Goal: Task Accomplishment & Management: Manage account settings

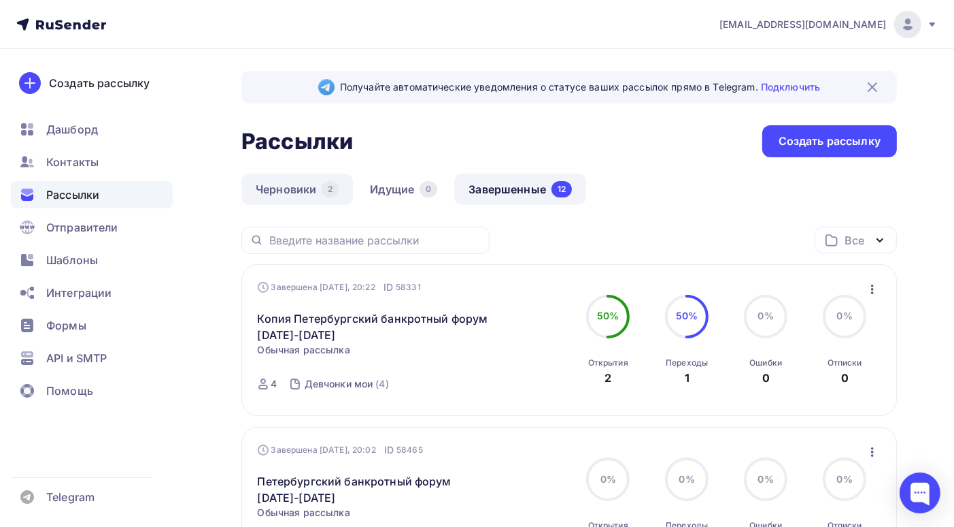
click at [293, 188] on link "Черновики 2" at bounding box center [297, 188] width 112 height 31
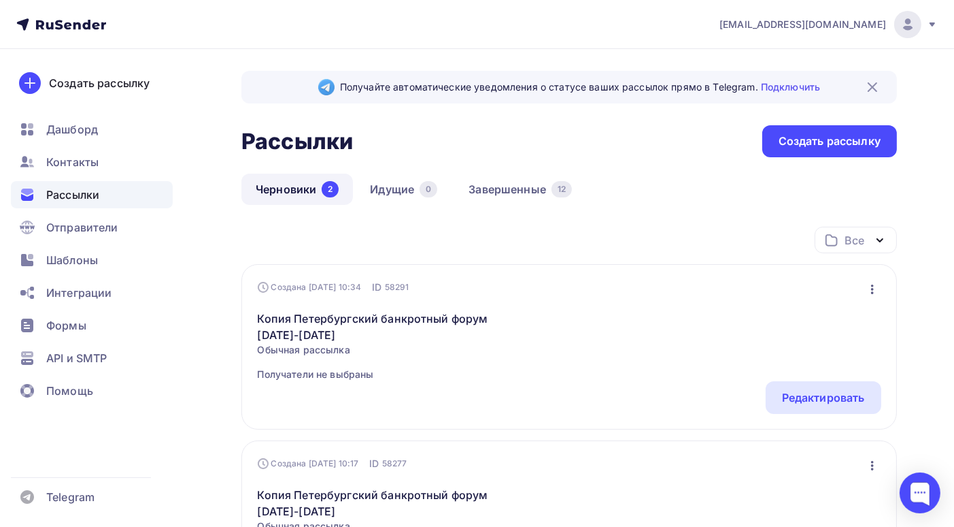
scroll to position [68, 0]
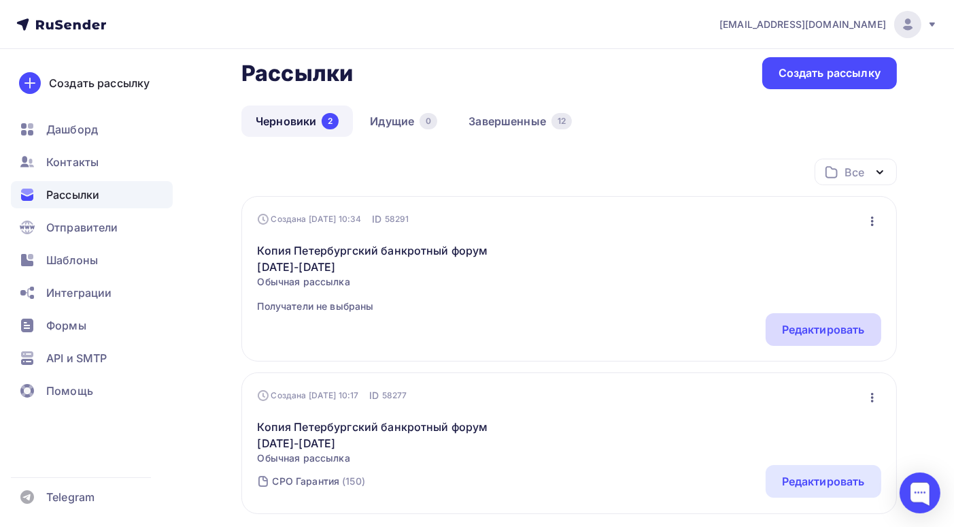
click at [796, 331] on div "Редактировать" at bounding box center [823, 329] width 83 height 16
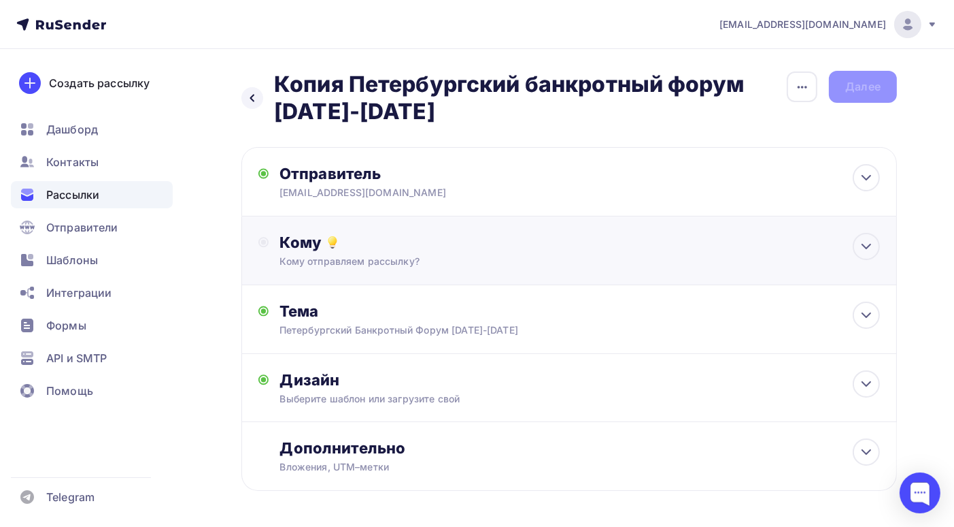
click at [637, 251] on div "Кому" at bounding box center [580, 242] width 601 height 19
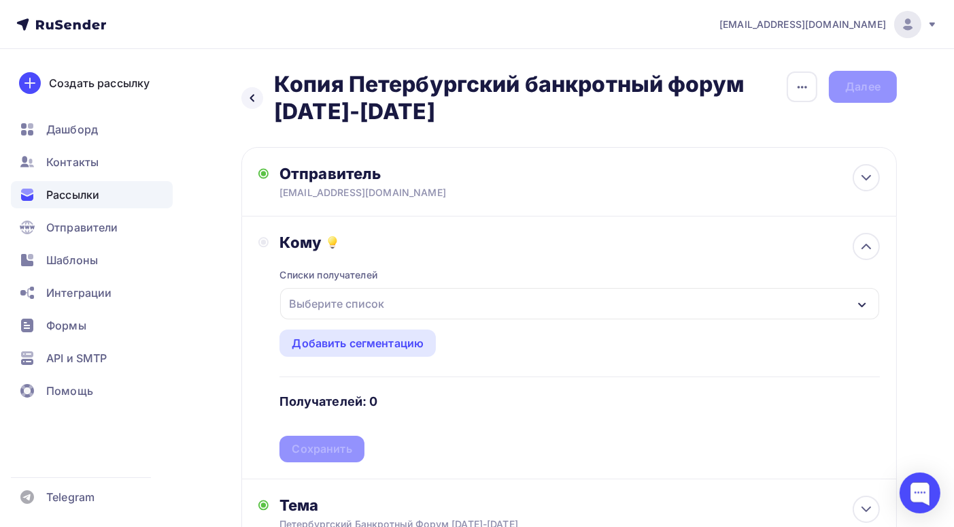
click at [862, 306] on icon "button" at bounding box center [862, 304] width 11 height 11
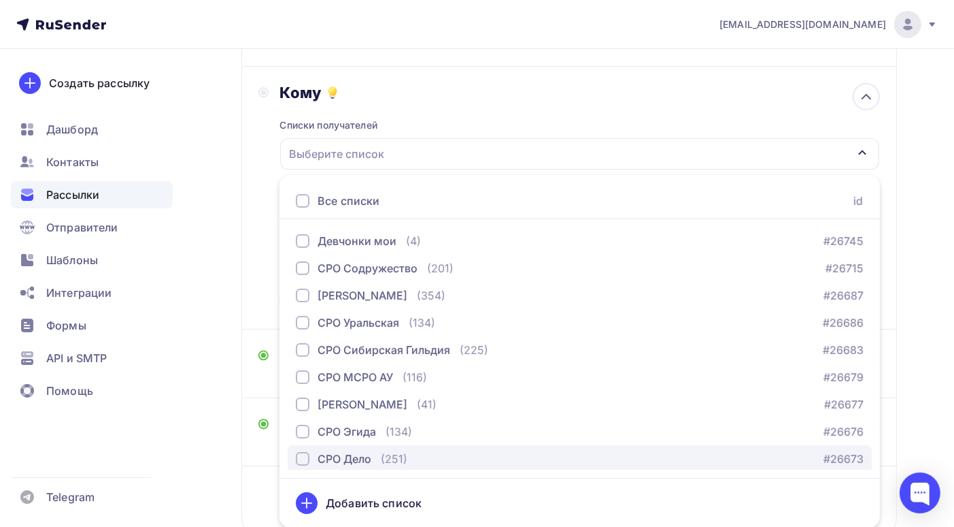
click at [303, 459] on div "button" at bounding box center [303, 459] width 14 height 14
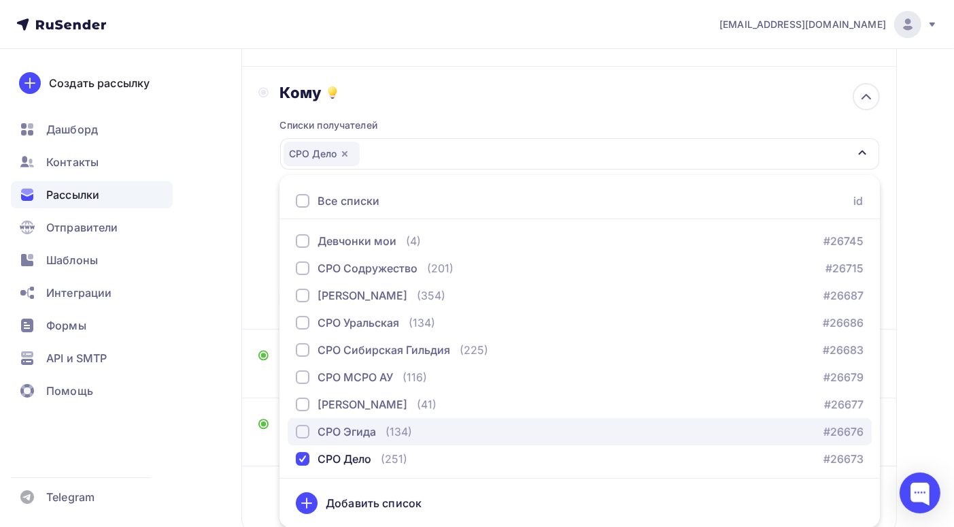
click at [300, 429] on div "button" at bounding box center [303, 431] width 14 height 14
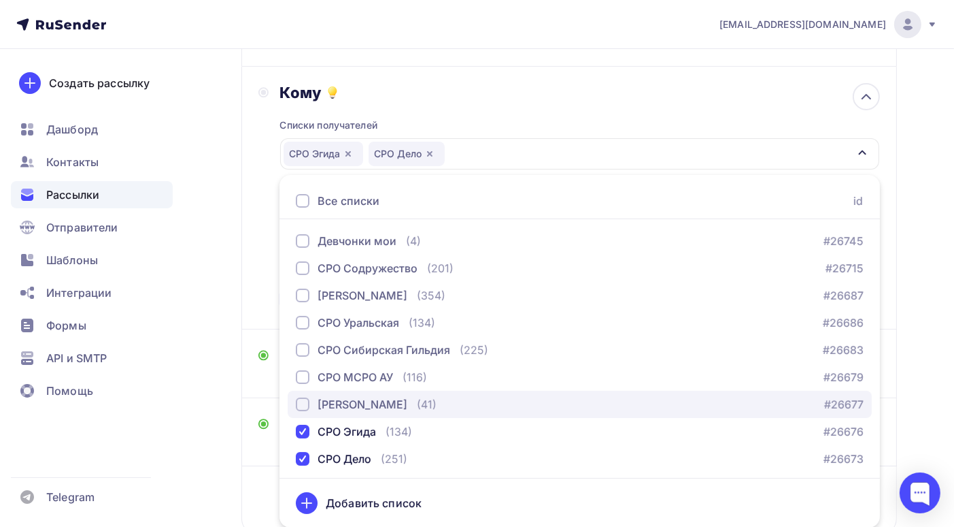
click at [303, 403] on div "button" at bounding box center [303, 404] width 14 height 14
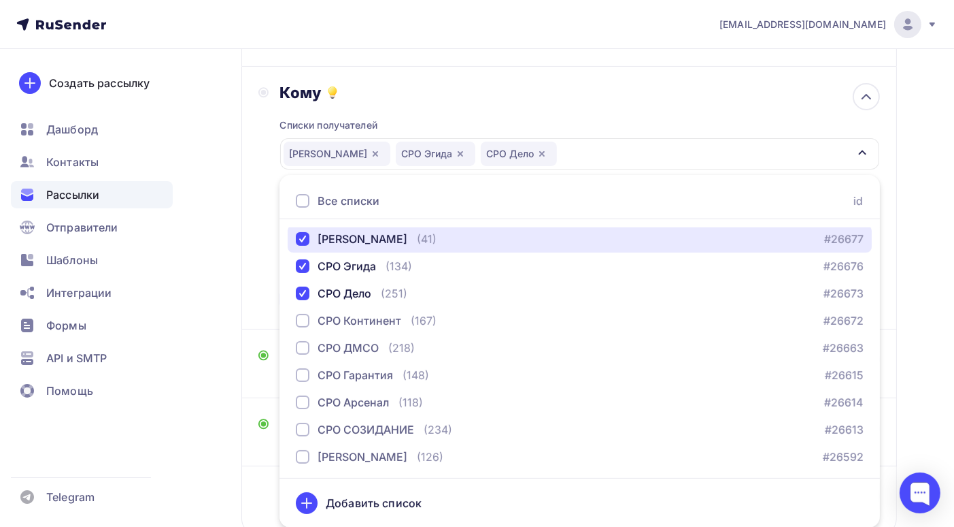
scroll to position [259, 0]
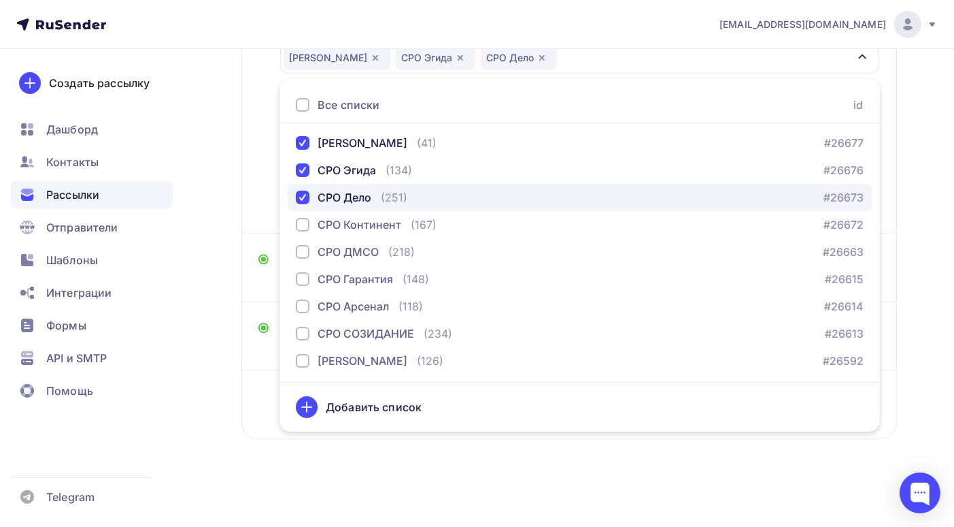
click at [302, 190] on div "button" at bounding box center [303, 197] width 14 height 14
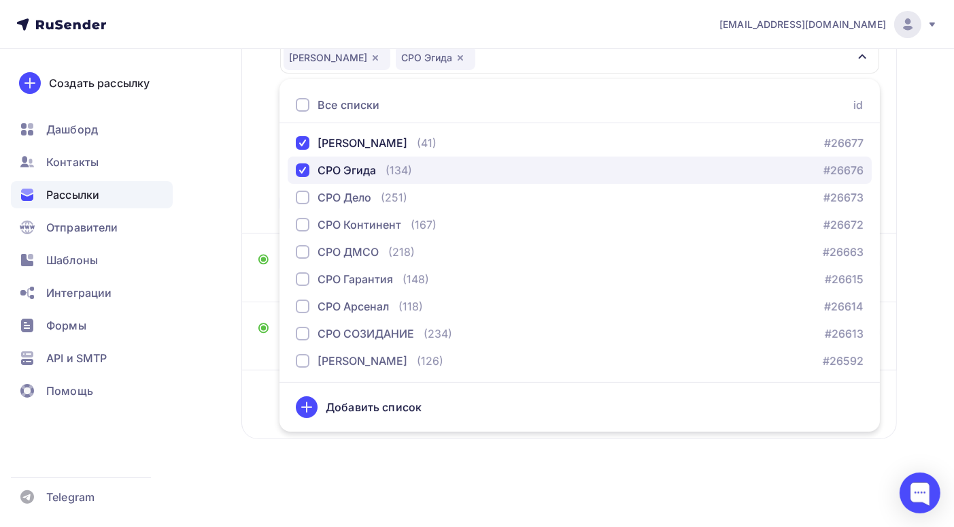
click at [303, 163] on div "button" at bounding box center [303, 170] width 14 height 14
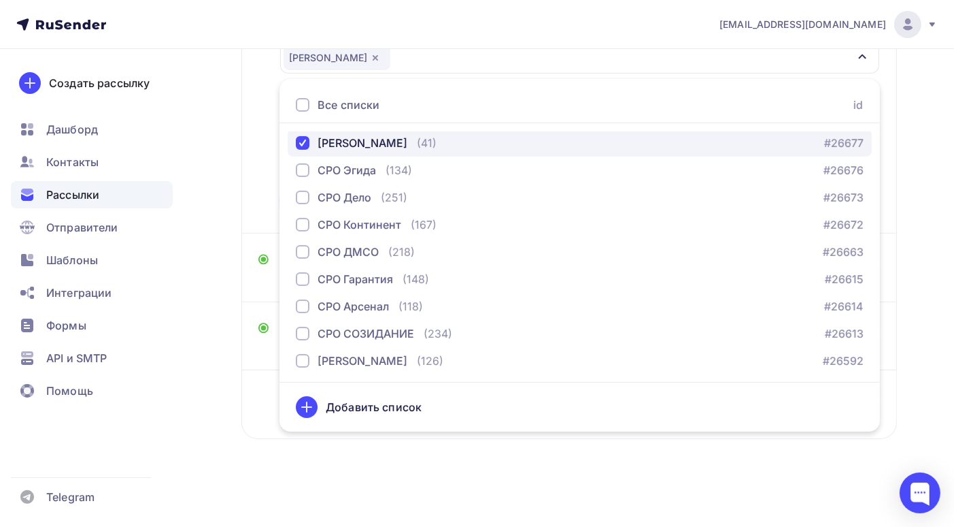
click at [305, 136] on div "button" at bounding box center [303, 143] width 14 height 14
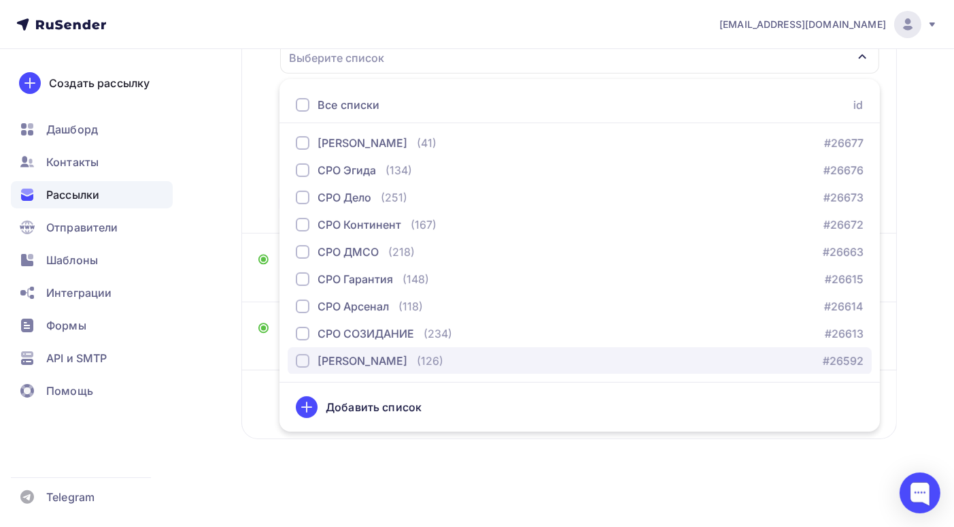
click at [300, 354] on div "button" at bounding box center [303, 361] width 14 height 14
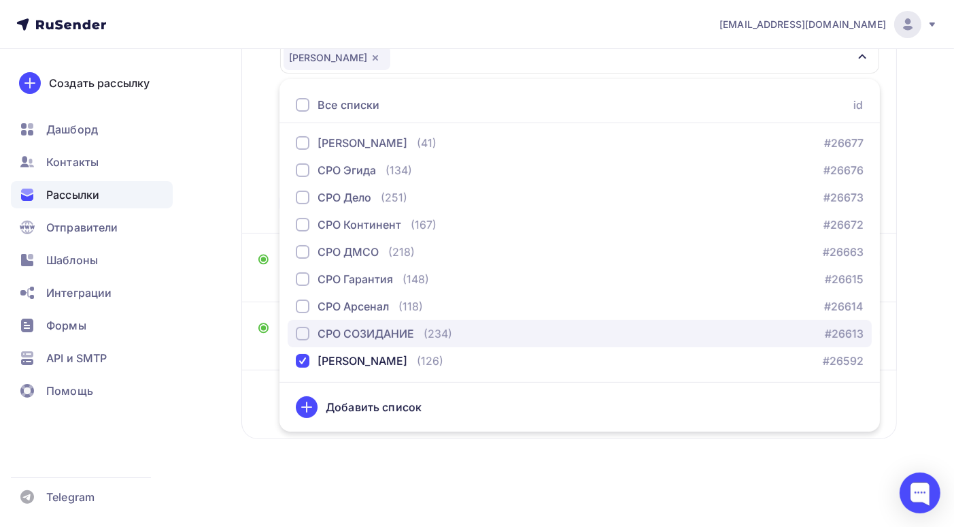
click at [303, 327] on div "button" at bounding box center [303, 334] width 14 height 14
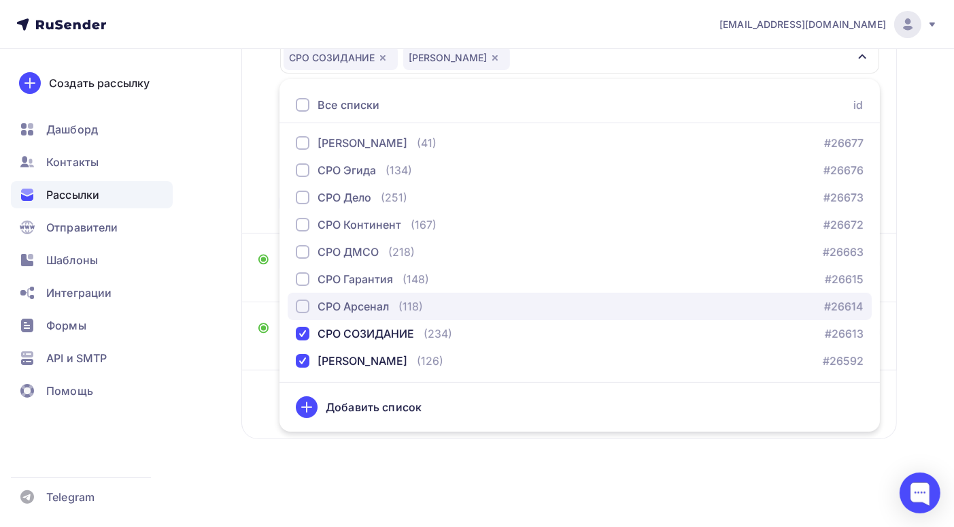
click at [302, 299] on div "button" at bounding box center [303, 306] width 14 height 14
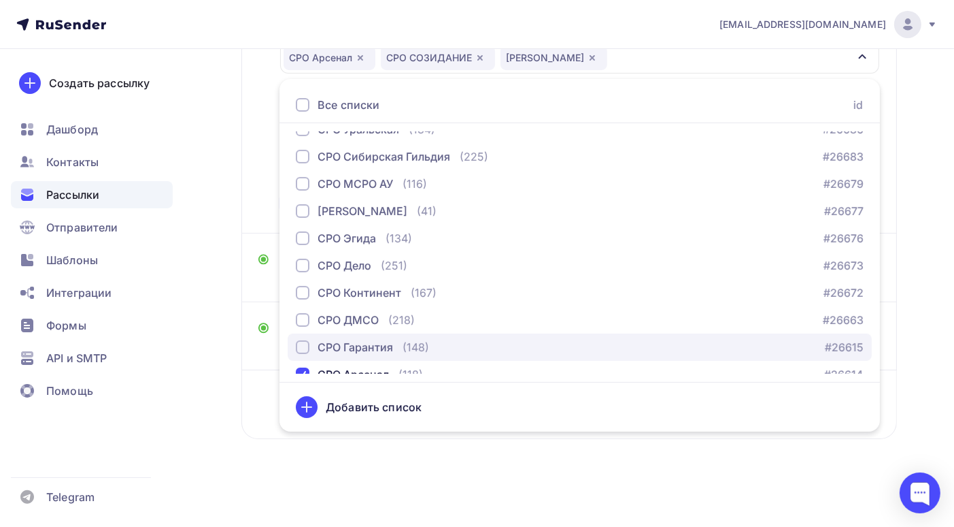
click at [303, 340] on div "button" at bounding box center [303, 347] width 14 height 14
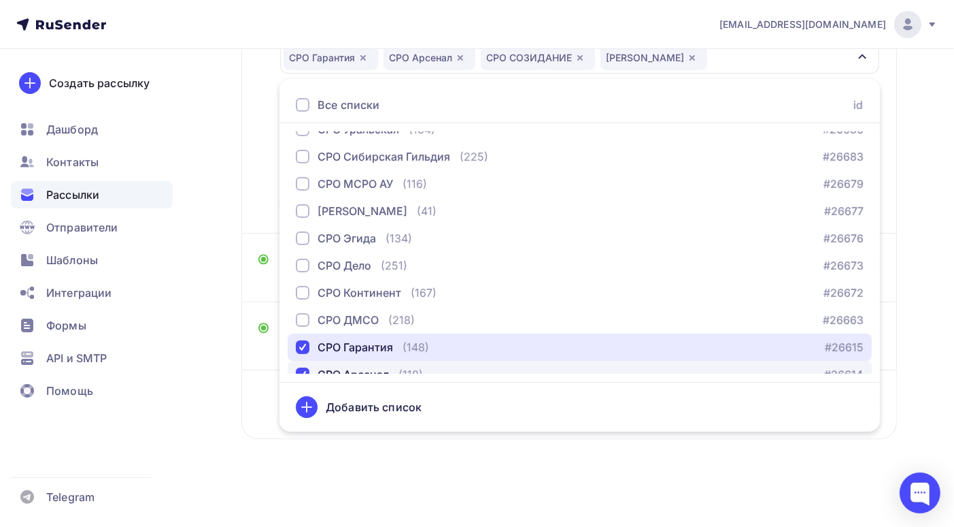
scroll to position [165, 0]
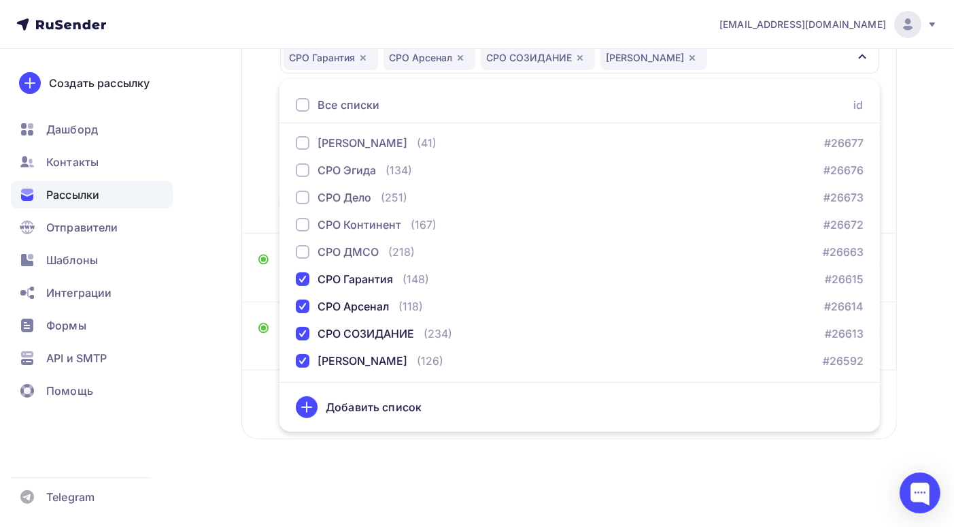
click at [920, 349] on div "Назад Копия Петербургский банкротный форум [DATE]-[DATE] Копия Петербургский ба…" at bounding box center [477, 164] width 954 height 723
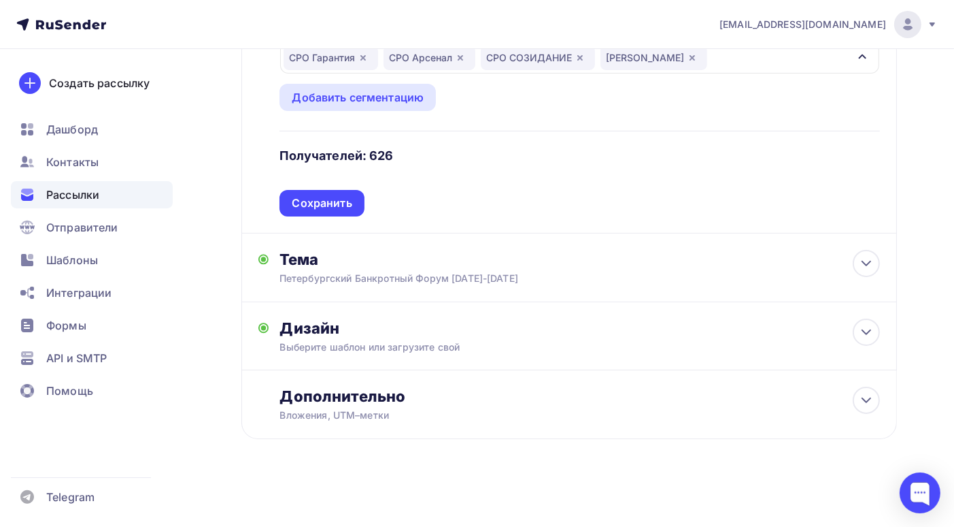
click at [325, 148] on h4 "Получателей: 626" at bounding box center [337, 156] width 114 height 16
click at [331, 148] on h4 "Получателей: 626" at bounding box center [337, 156] width 114 height 16
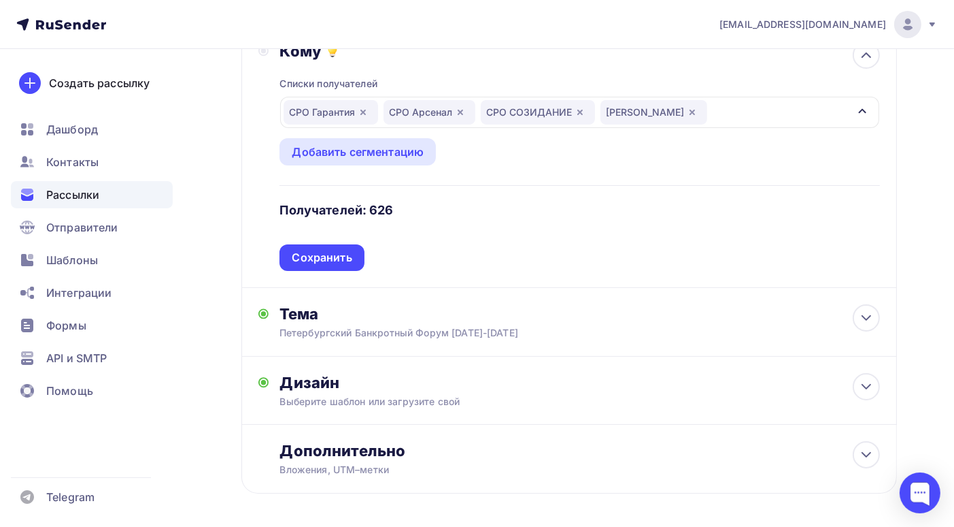
scroll to position [55, 0]
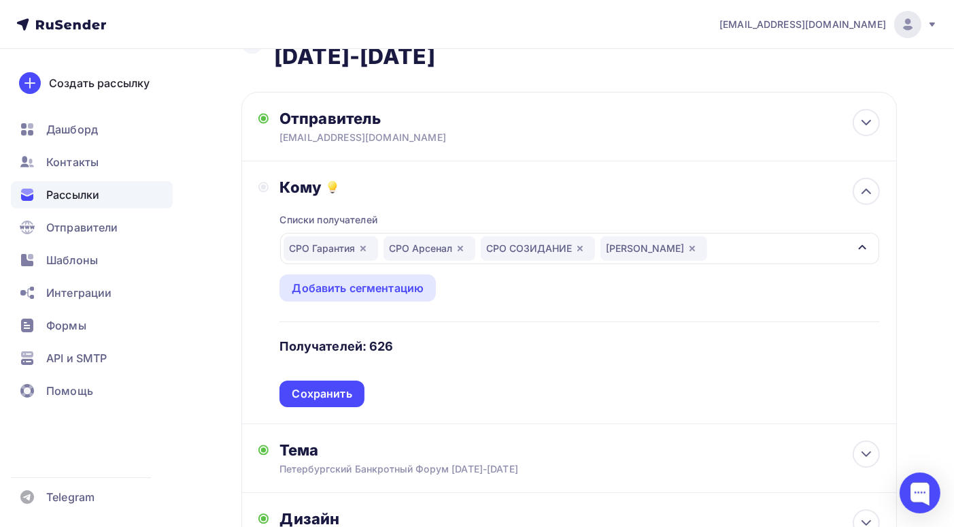
click at [861, 249] on icon "button" at bounding box center [862, 246] width 11 height 11
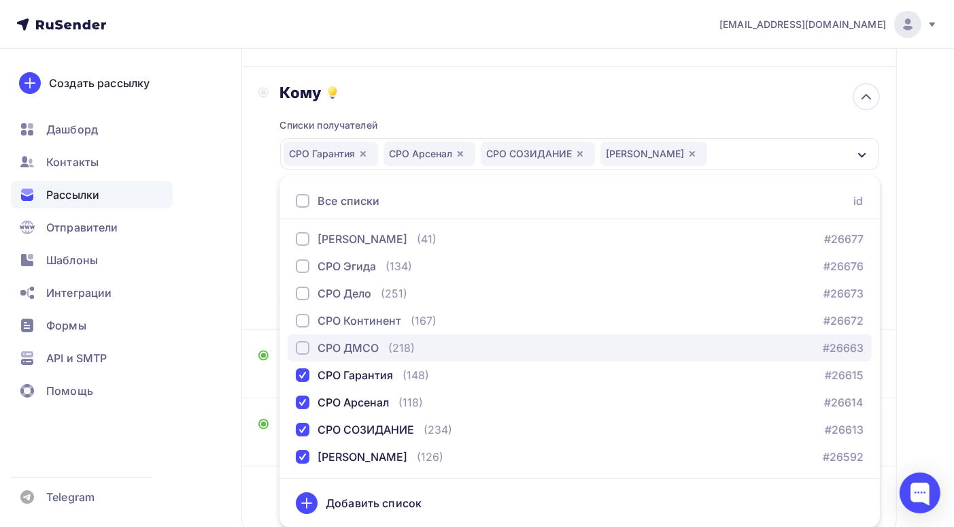
click at [304, 346] on div "button" at bounding box center [303, 348] width 14 height 14
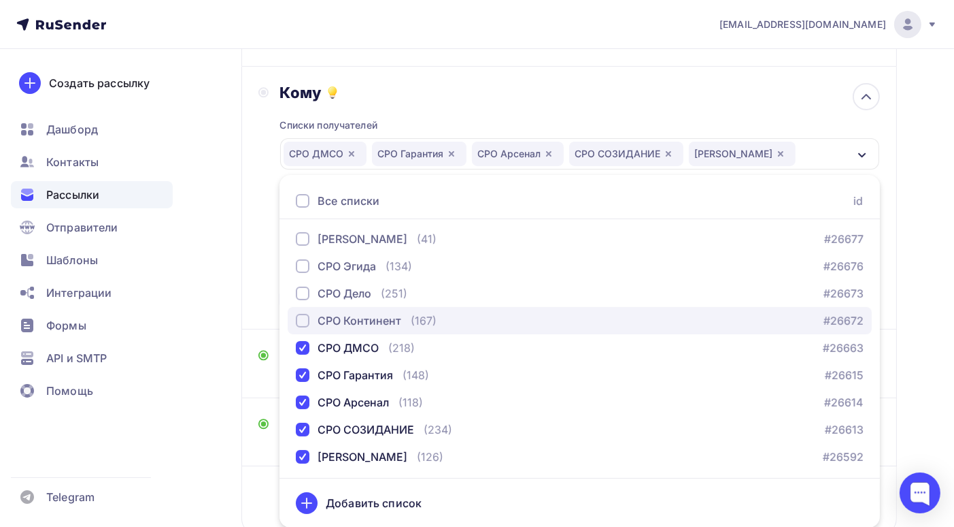
click at [299, 318] on div "button" at bounding box center [303, 321] width 14 height 14
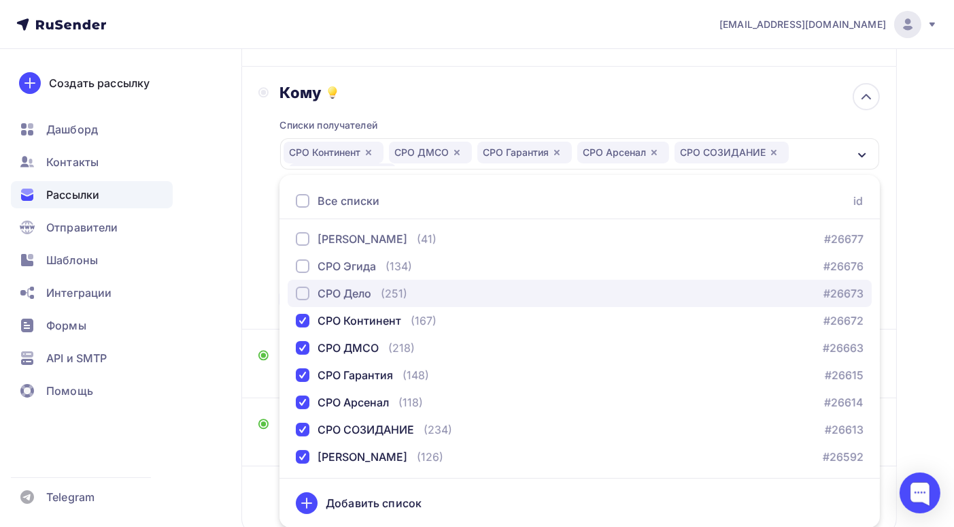
click at [305, 290] on div "button" at bounding box center [303, 293] width 14 height 14
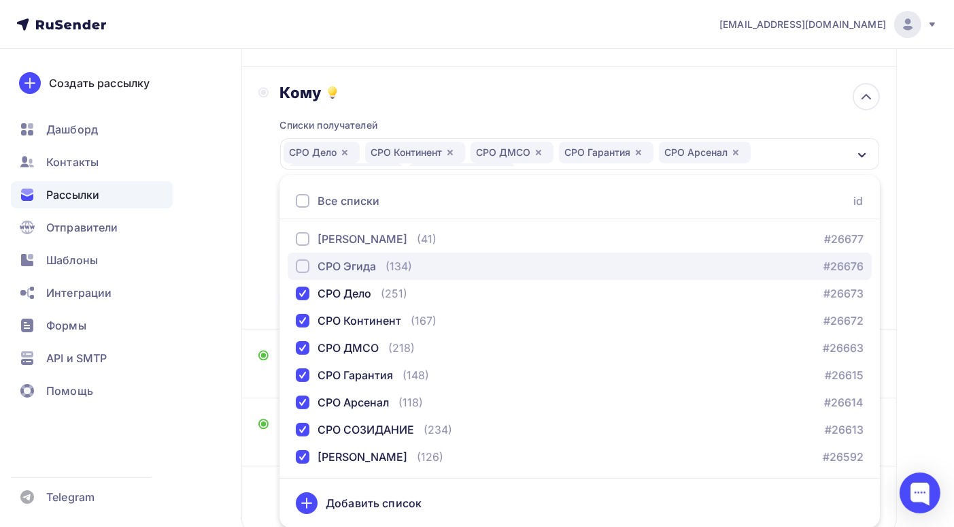
click at [302, 267] on div "button" at bounding box center [303, 266] width 14 height 14
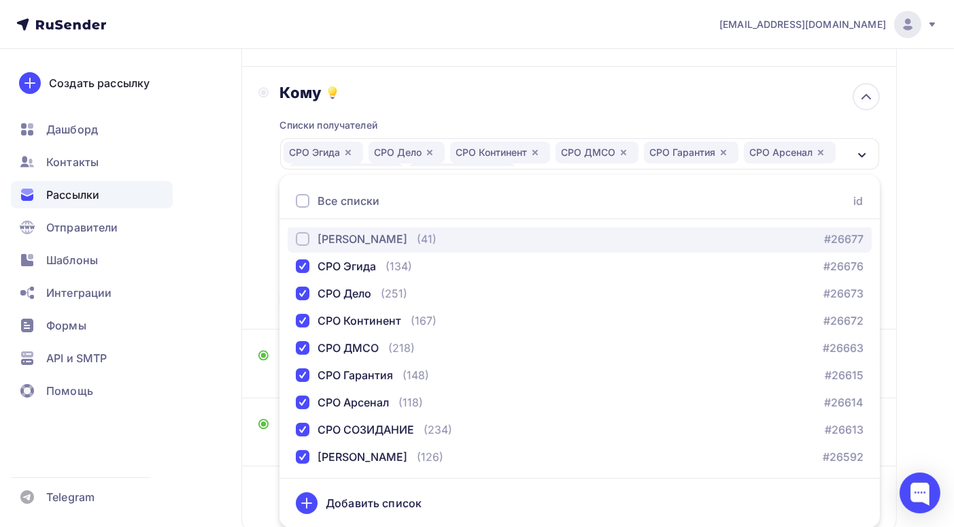
click at [301, 237] on div "button" at bounding box center [303, 239] width 14 height 14
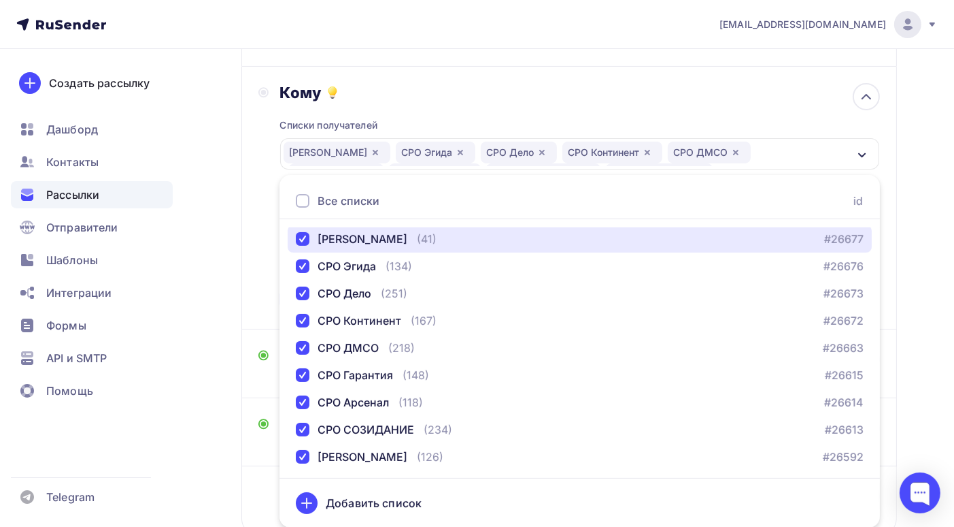
scroll to position [29, 0]
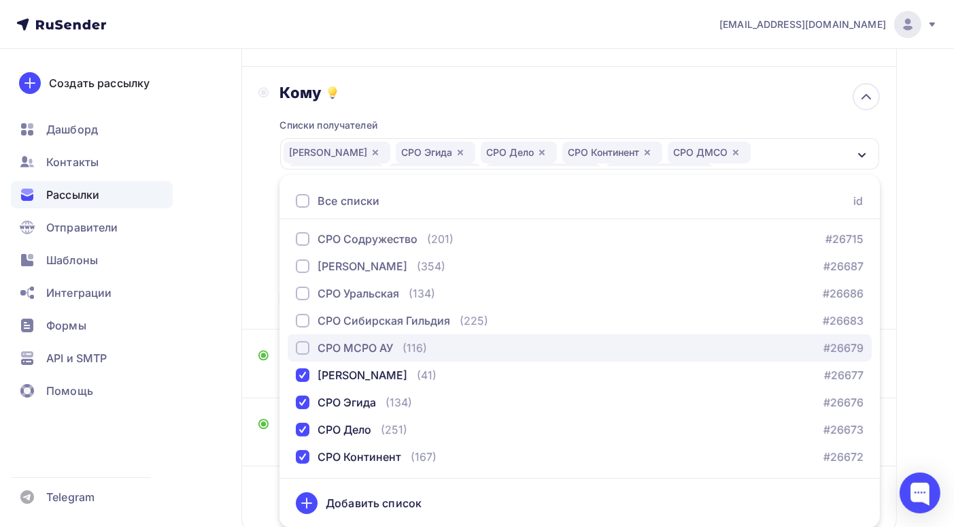
click at [302, 348] on div "button" at bounding box center [303, 348] width 14 height 14
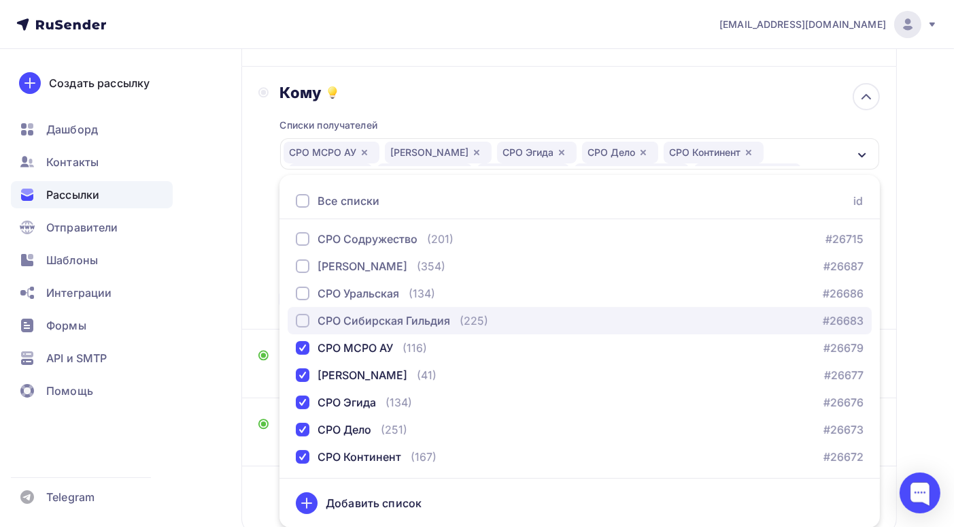
click at [303, 318] on div "button" at bounding box center [303, 321] width 14 height 14
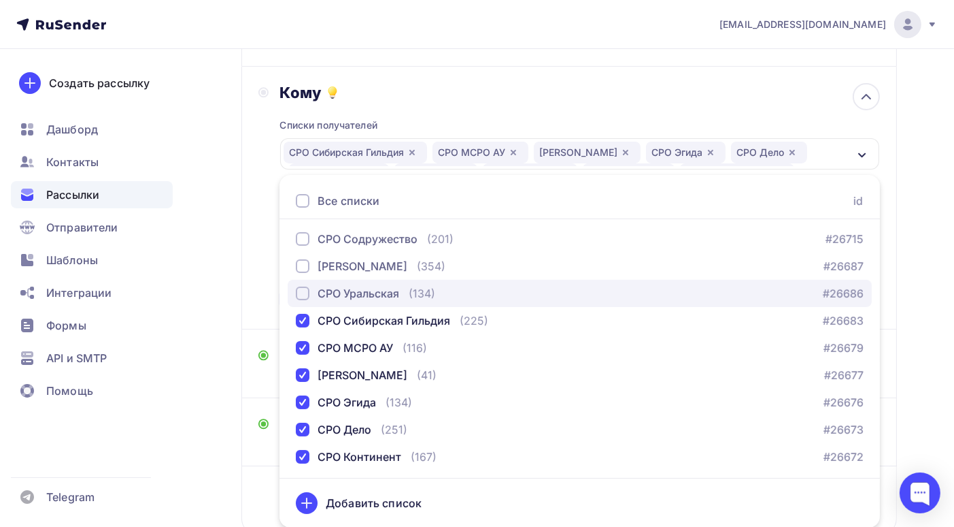
click at [303, 292] on div "button" at bounding box center [303, 293] width 14 height 14
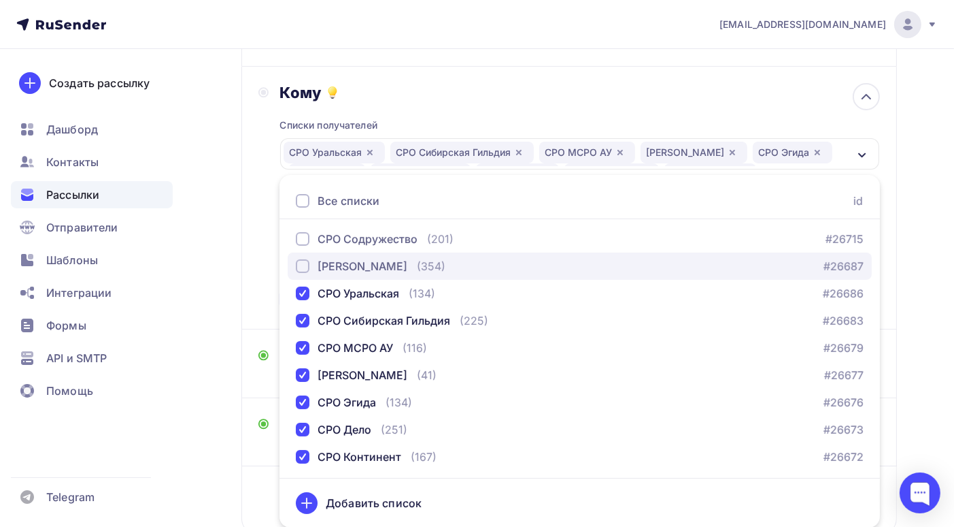
click at [303, 263] on div "button" at bounding box center [303, 266] width 14 height 14
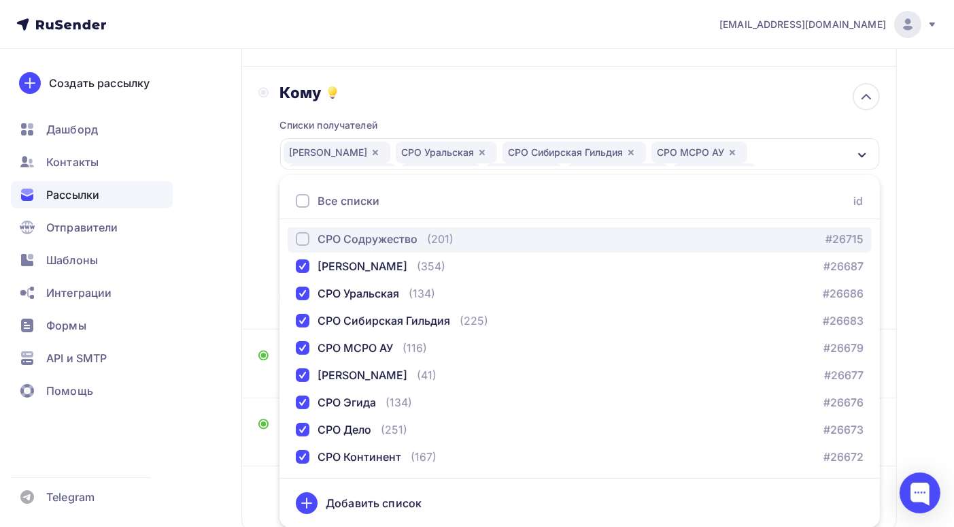
click at [302, 238] on div "button" at bounding box center [303, 239] width 14 height 14
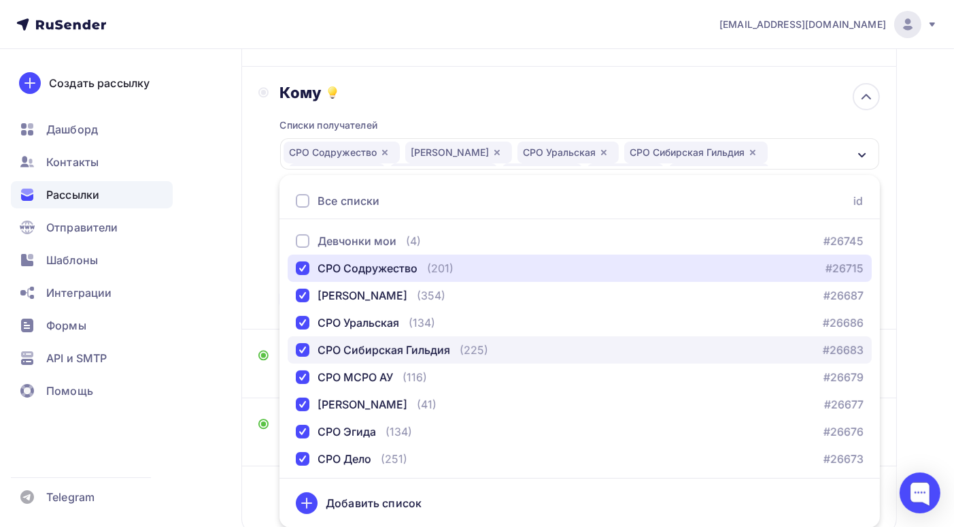
scroll to position [82, 0]
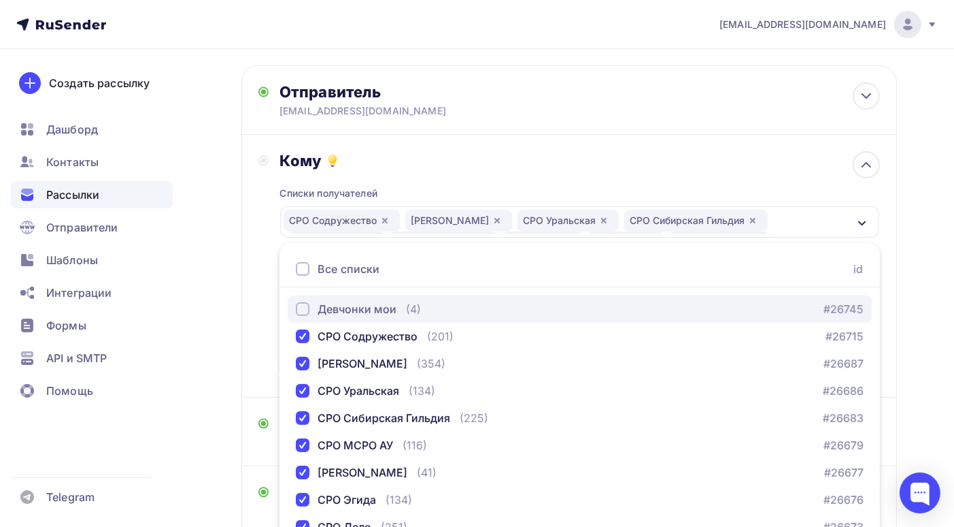
click at [302, 310] on div "button" at bounding box center [303, 309] width 14 height 14
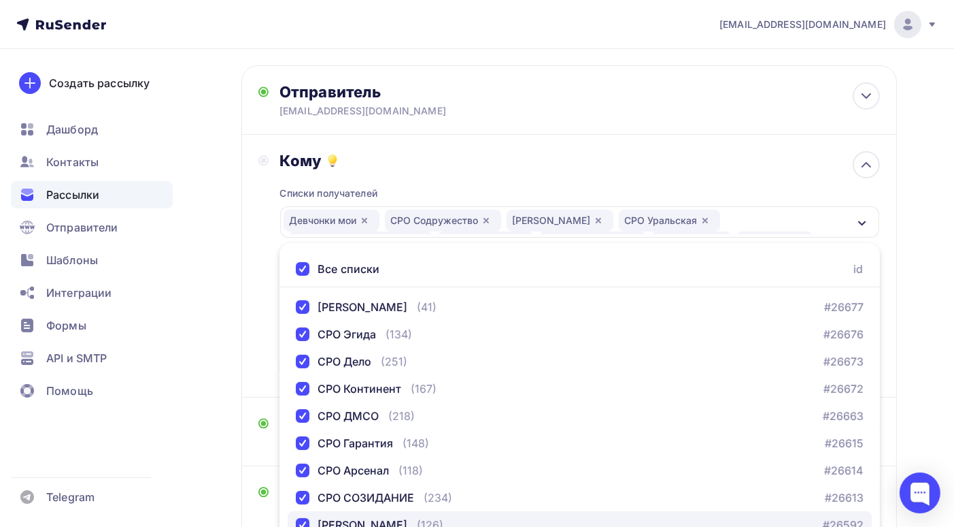
scroll to position [259, 0]
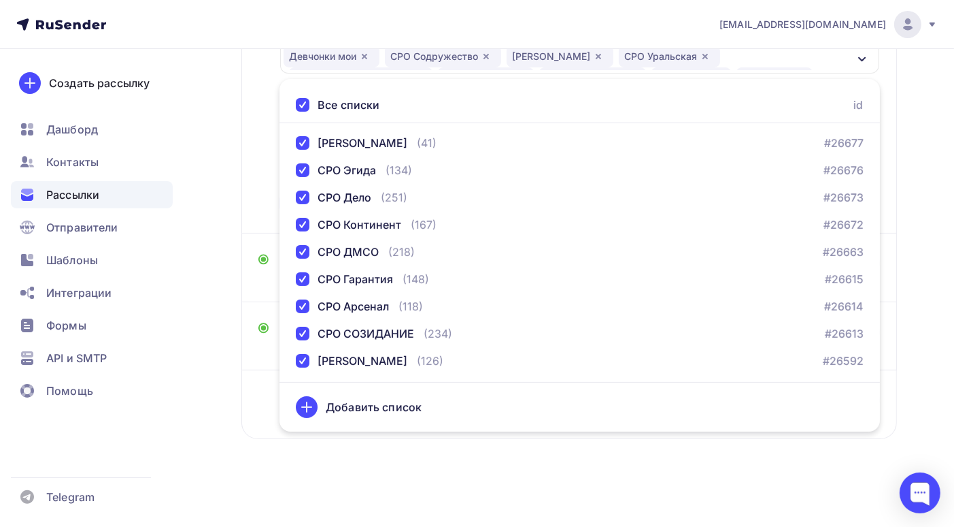
click at [916, 302] on div "Назад Копия Петербургский банкротный форум [DATE]-[DATE] Копия Петербургский ба…" at bounding box center [477, 164] width 954 height 723
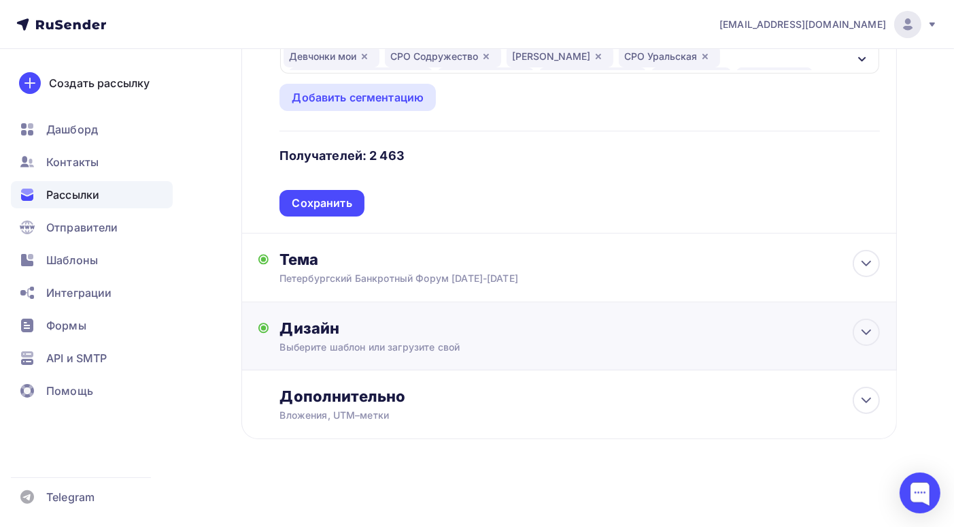
click at [731, 335] on div "Дизайн" at bounding box center [580, 327] width 601 height 19
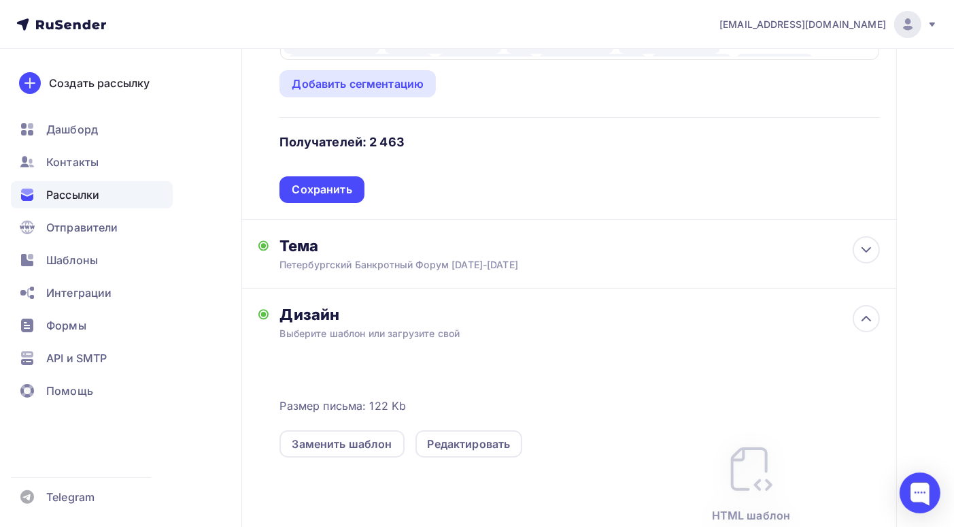
scroll to position [463, 0]
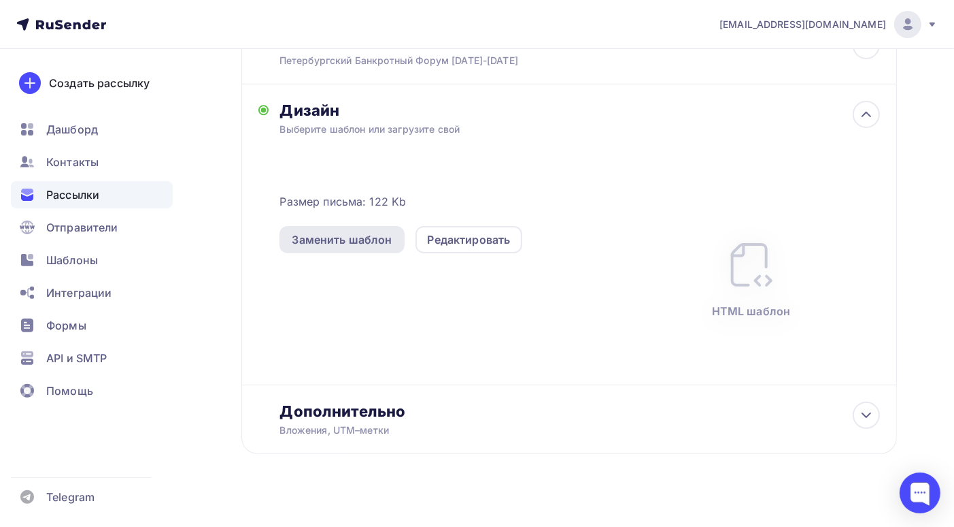
click at [371, 248] on div "Заменить шаблон" at bounding box center [342, 239] width 100 height 16
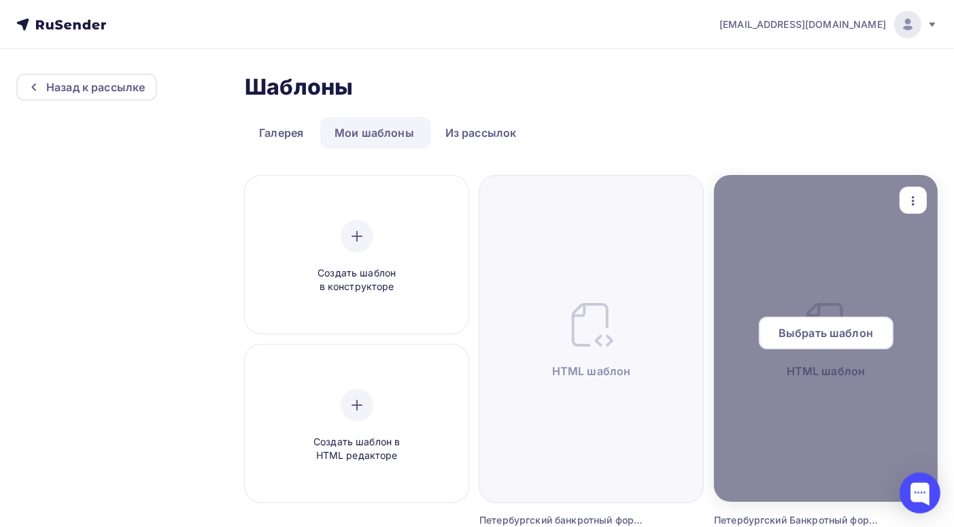
click at [836, 337] on span "Выбрать шаблон" at bounding box center [826, 332] width 95 height 16
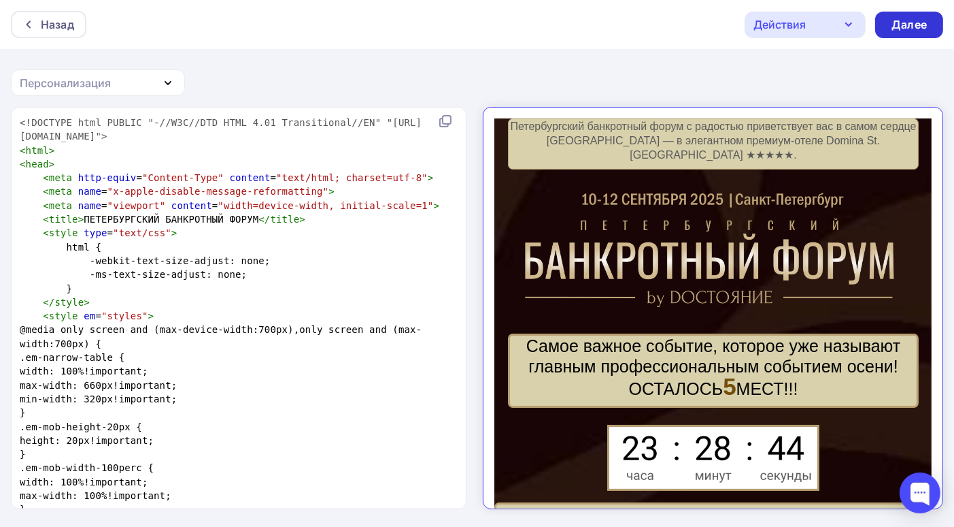
click at [901, 29] on div "Далее" at bounding box center [909, 25] width 35 height 16
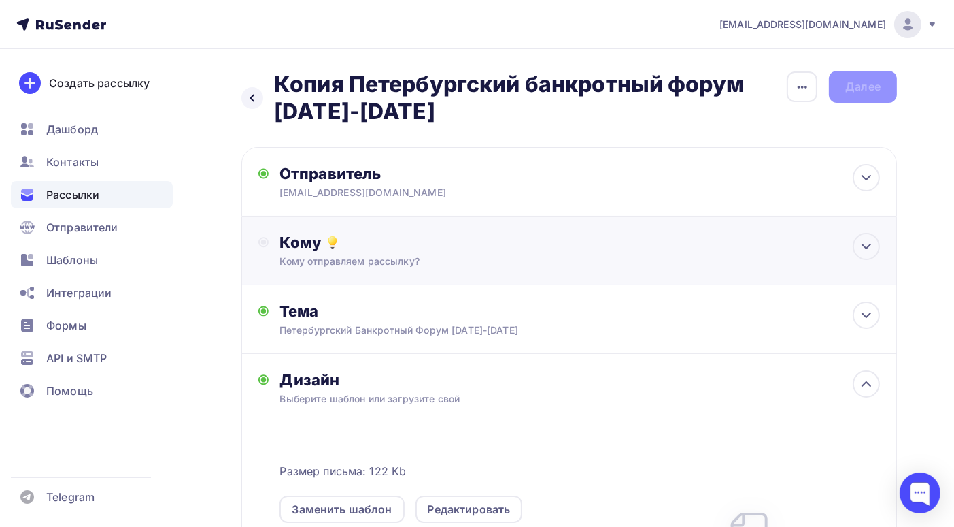
click at [609, 258] on div "Кому отправляем рассылку?" at bounding box center [550, 261] width 540 height 14
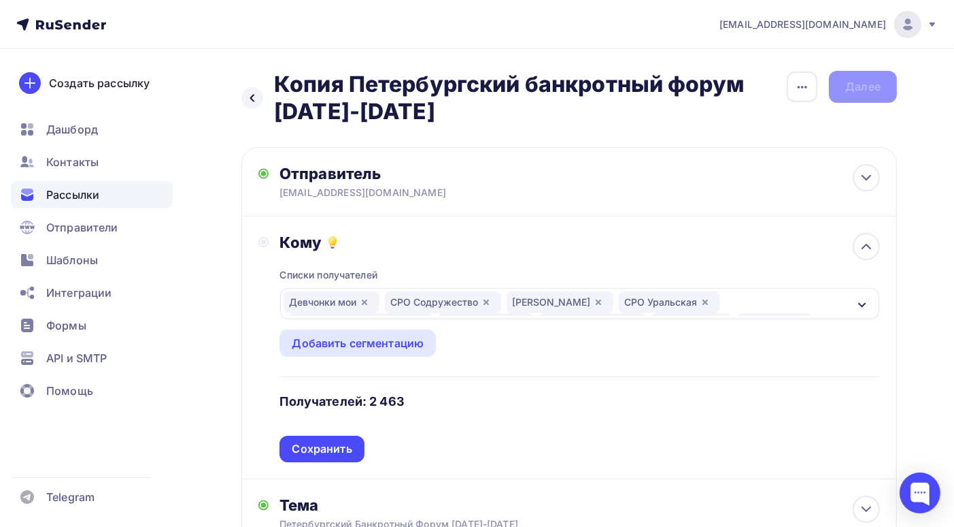
click at [863, 302] on icon "button" at bounding box center [862, 304] width 11 height 11
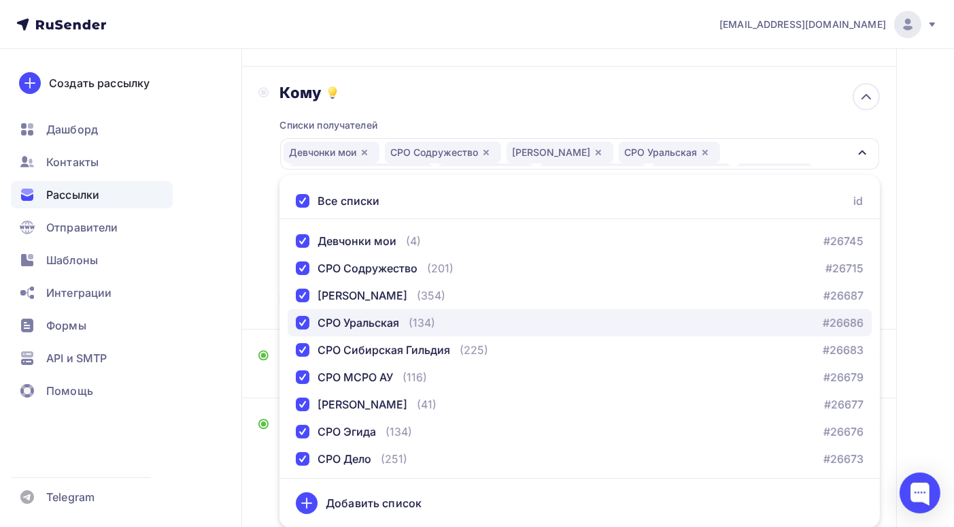
scroll to position [218, 0]
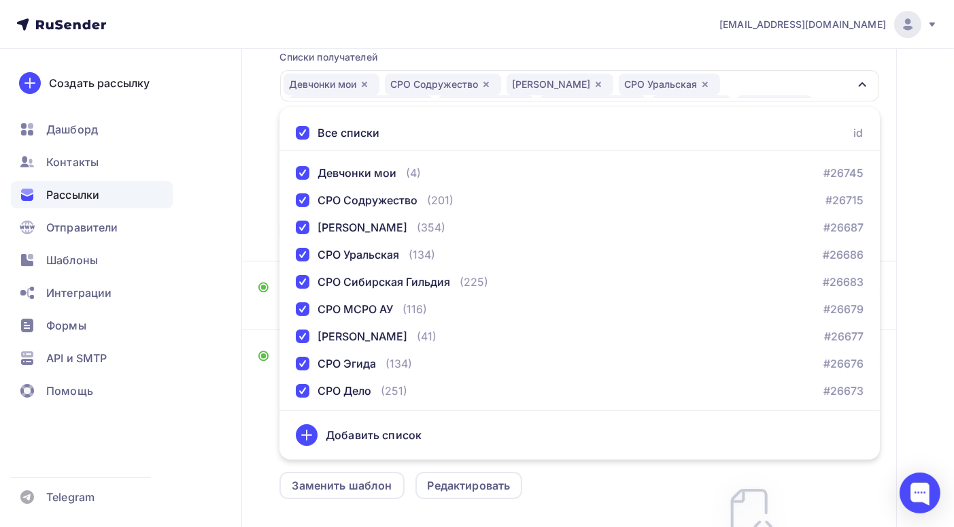
click at [914, 369] on div "Назад Копия Петербургский банкротный форум [DATE]-[DATE] Копия Петербургский ба…" at bounding box center [477, 309] width 954 height 956
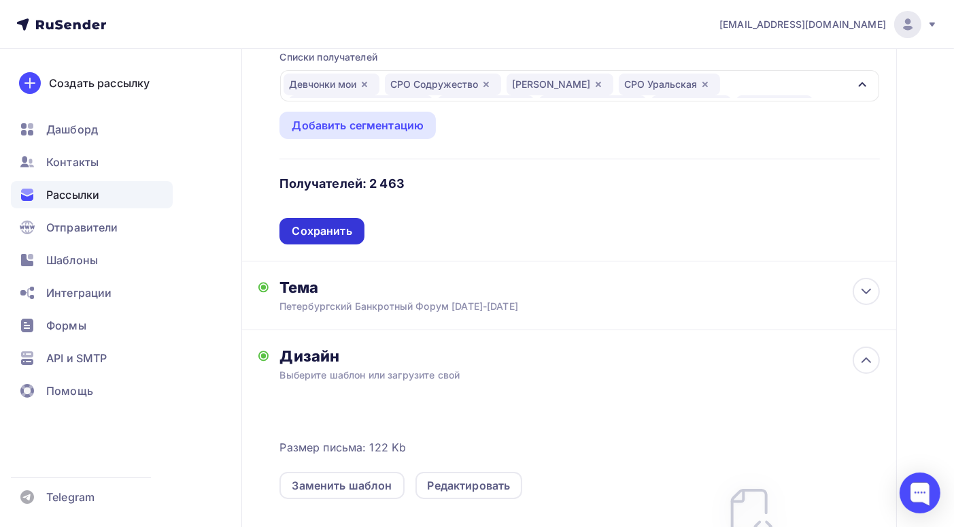
click at [333, 231] on div "Сохранить" at bounding box center [322, 231] width 60 height 16
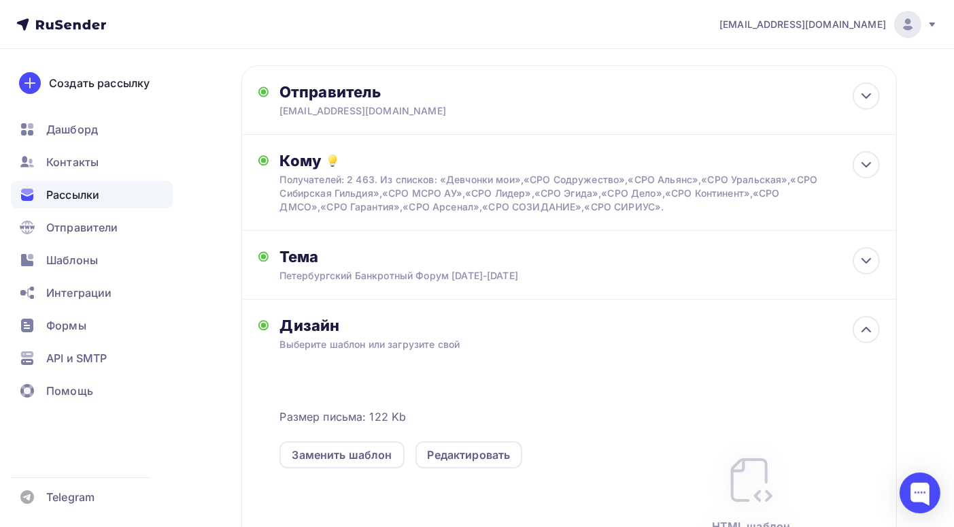
scroll to position [0, 0]
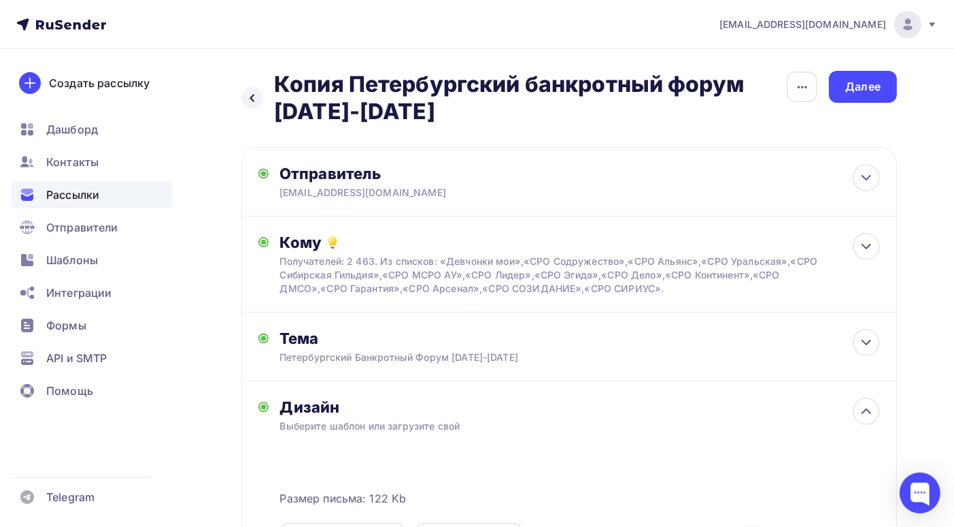
click at [823, 416] on div "Дизайн" at bounding box center [580, 406] width 601 height 19
click at [861, 419] on icon at bounding box center [866, 411] width 16 height 16
click at [346, 416] on div "Дизайн" at bounding box center [580, 406] width 601 height 19
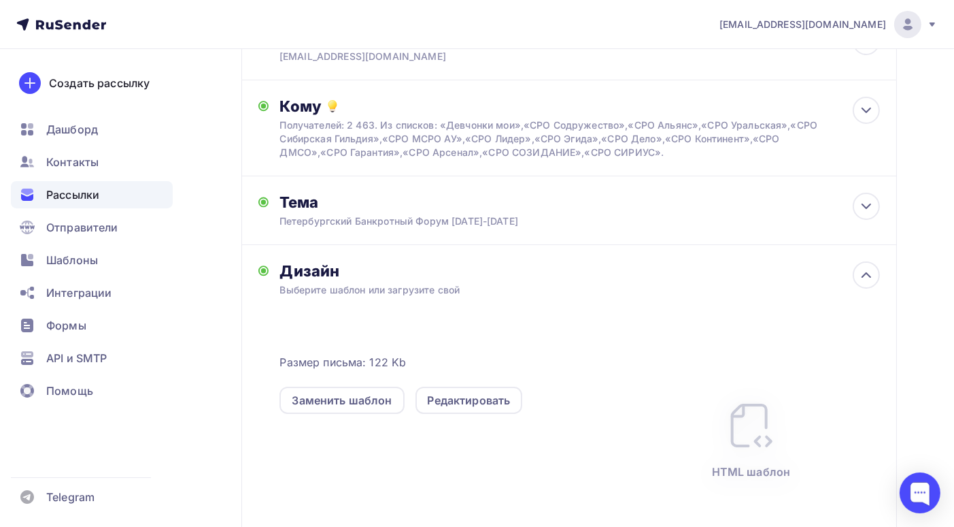
scroll to position [204, 0]
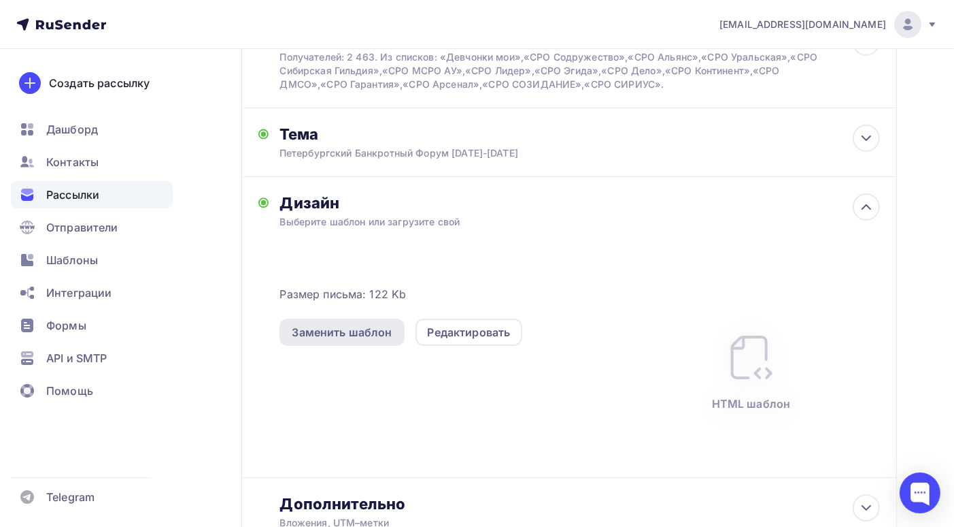
click at [341, 340] on div "Заменить шаблон" at bounding box center [342, 332] width 100 height 16
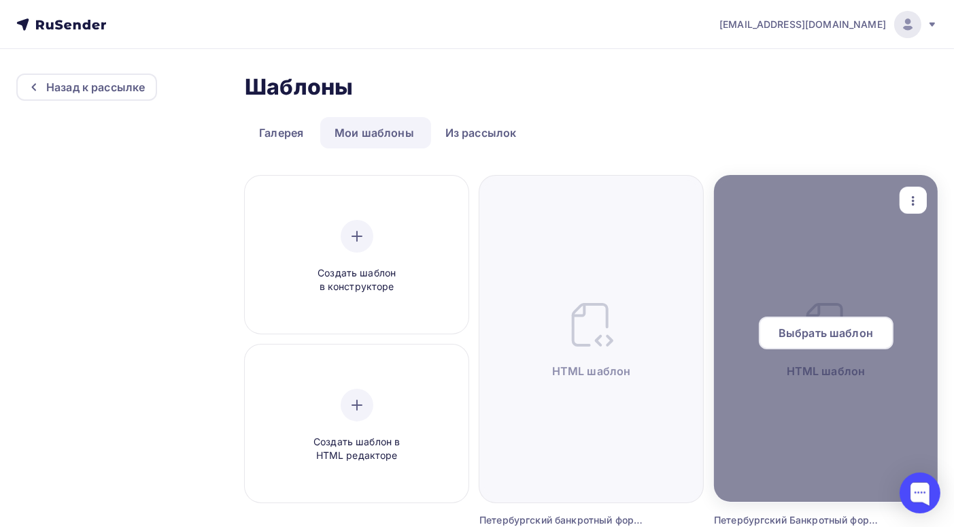
click at [830, 338] on span "Выбрать шаблон" at bounding box center [826, 332] width 95 height 16
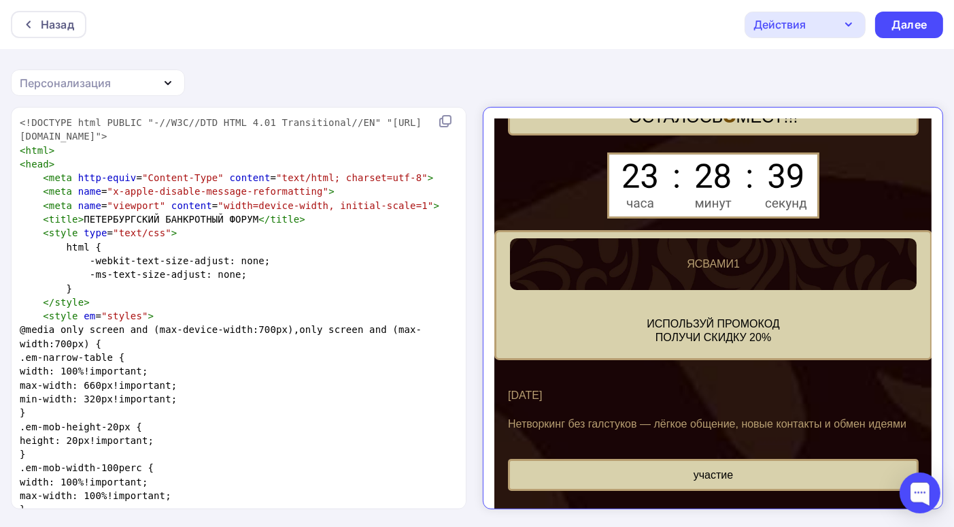
scroll to position [408, 0]
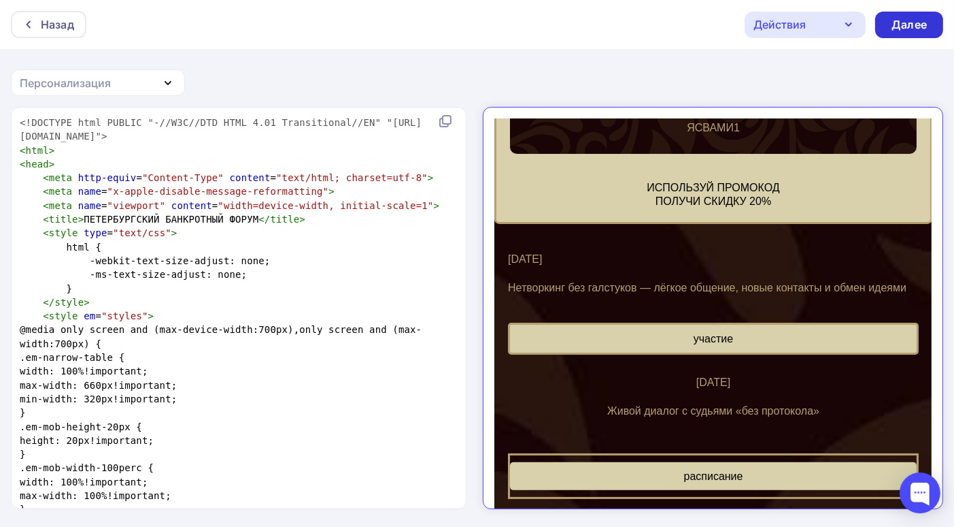
click at [907, 27] on div "Далее" at bounding box center [909, 25] width 35 height 16
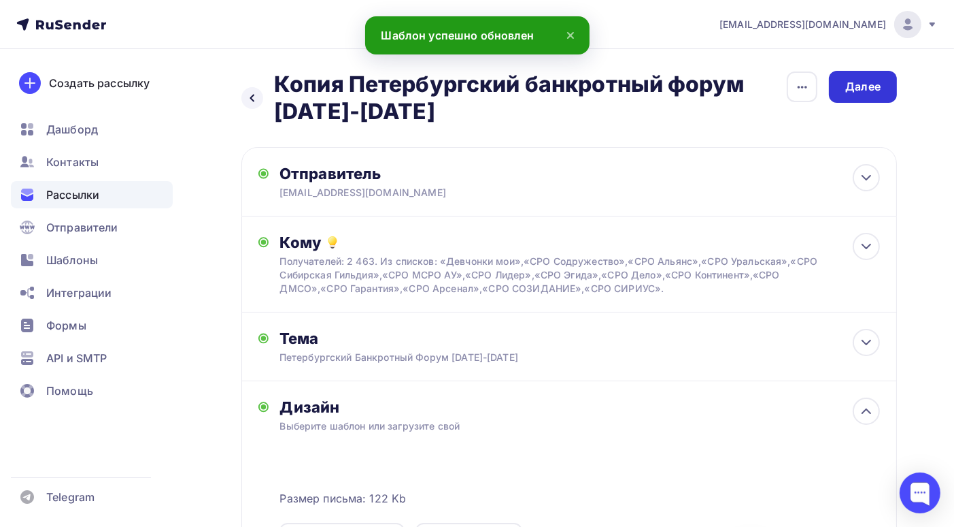
click at [863, 89] on div "Далее" at bounding box center [863, 87] width 35 height 16
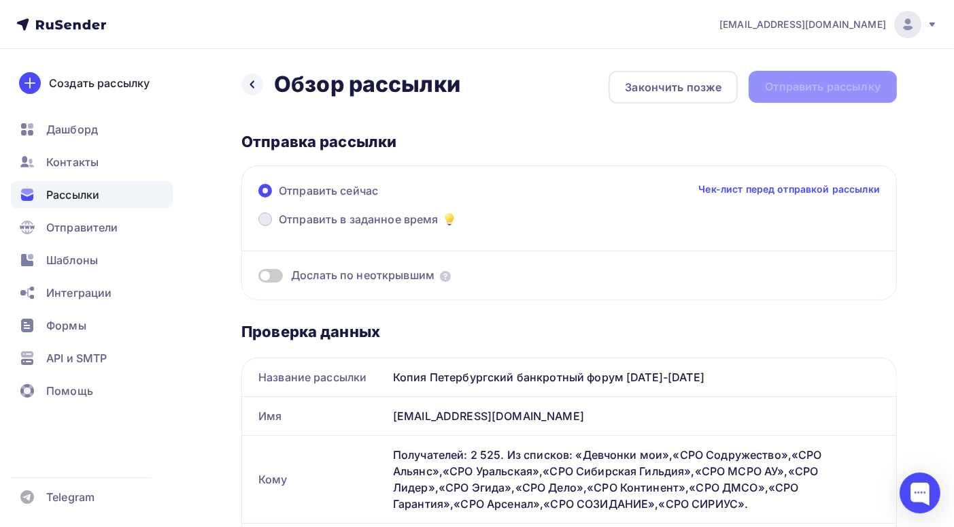
click at [266, 217] on span at bounding box center [265, 219] width 14 height 14
click at [279, 227] on input "Отправить в заданное время" at bounding box center [279, 227] width 0 height 0
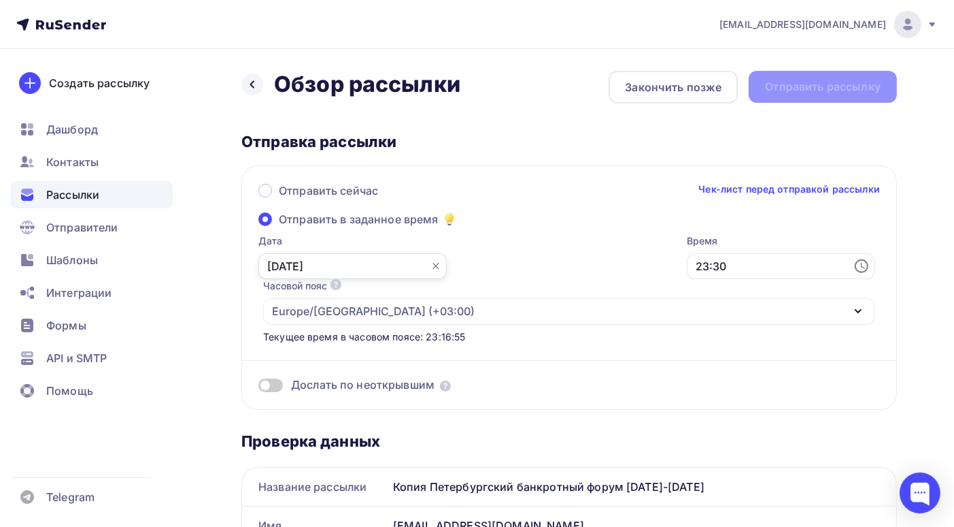
click at [331, 267] on input "[DATE]" at bounding box center [352, 266] width 188 height 26
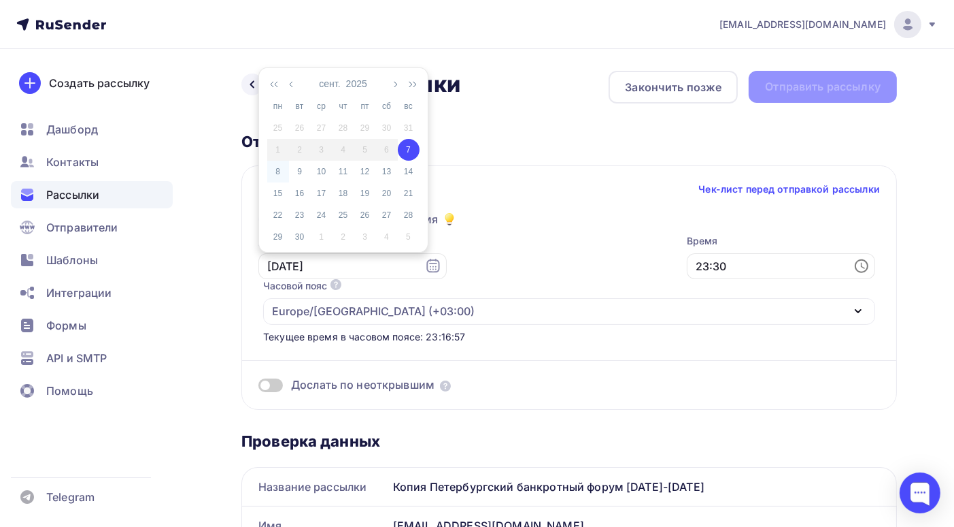
click at [279, 174] on div "8" at bounding box center [278, 171] width 22 height 12
type input "[DATE]"
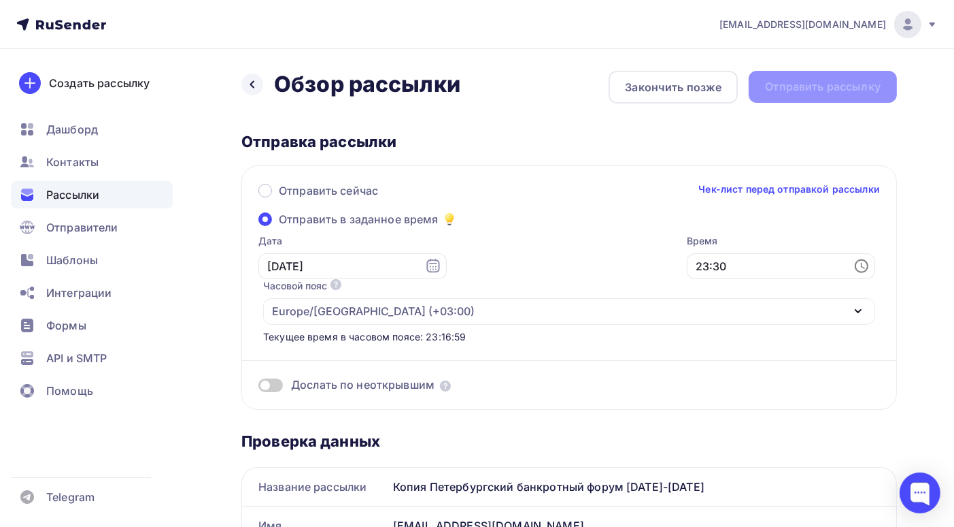
click at [861, 265] on icon at bounding box center [863, 266] width 4 height 6
click at [490, 152] on li "08" at bounding box center [491, 148] width 70 height 22
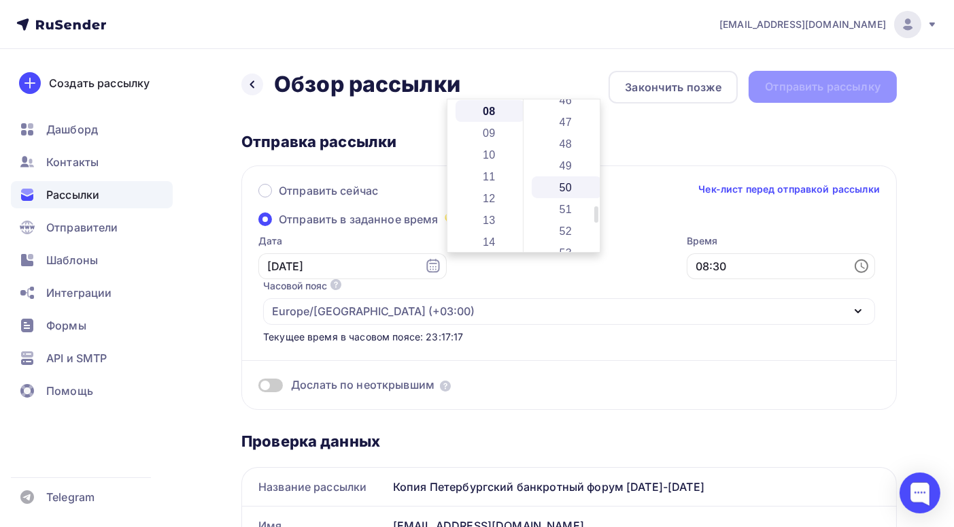
click at [561, 187] on li "50" at bounding box center [567, 187] width 70 height 22
type input "08:50"
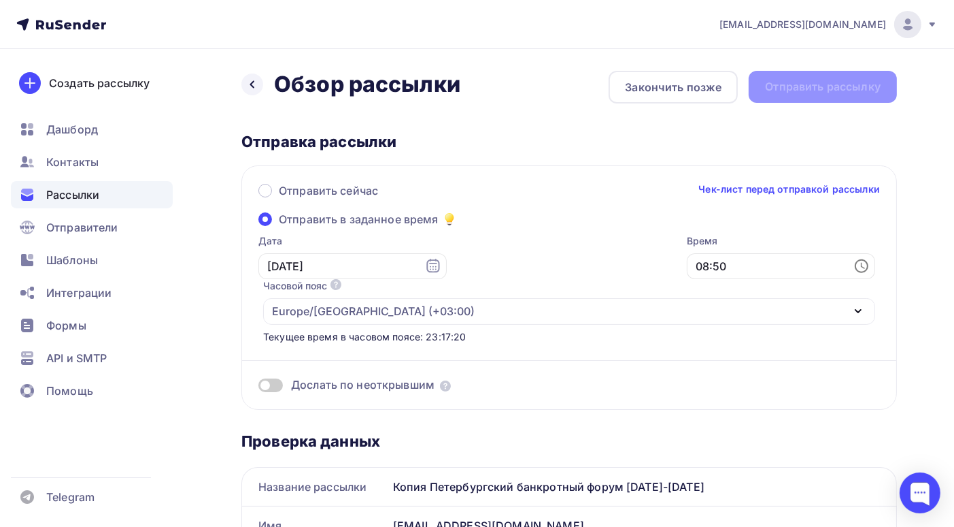
click at [663, 140] on div "Отправка рассылки" at bounding box center [569, 141] width 656 height 19
click at [268, 378] on span at bounding box center [270, 385] width 24 height 14
click at [258, 387] on input "checkbox" at bounding box center [258, 387] width 0 height 0
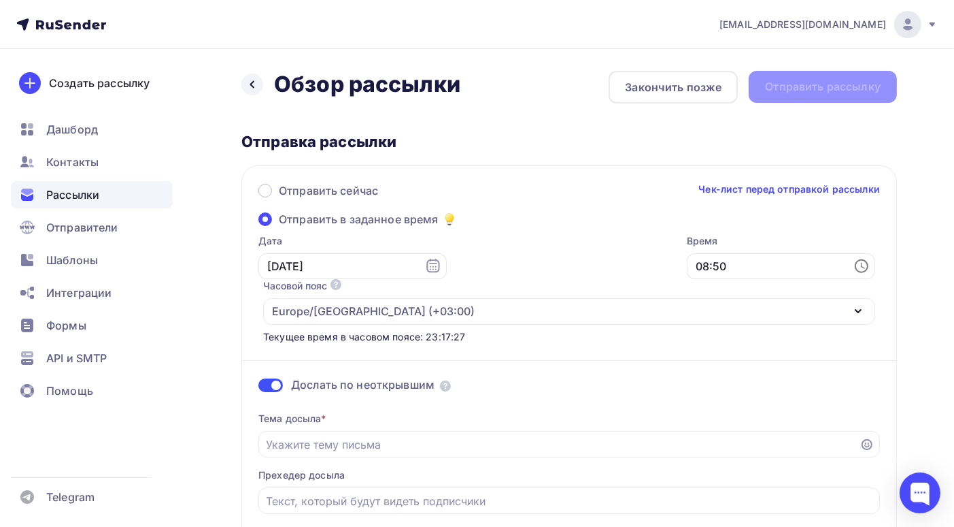
scroll to position [68, 0]
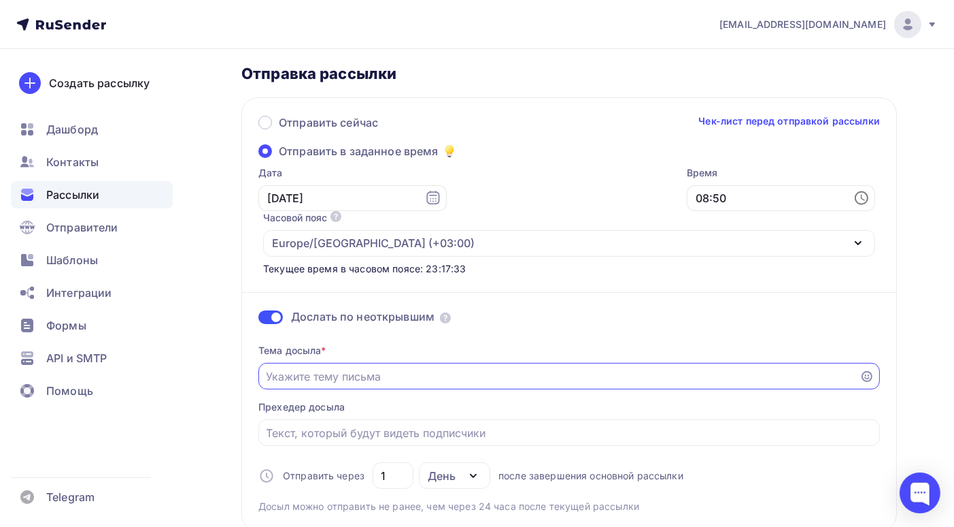
click at [408, 368] on input "Отправить в заданное время" at bounding box center [560, 376] width 586 height 16
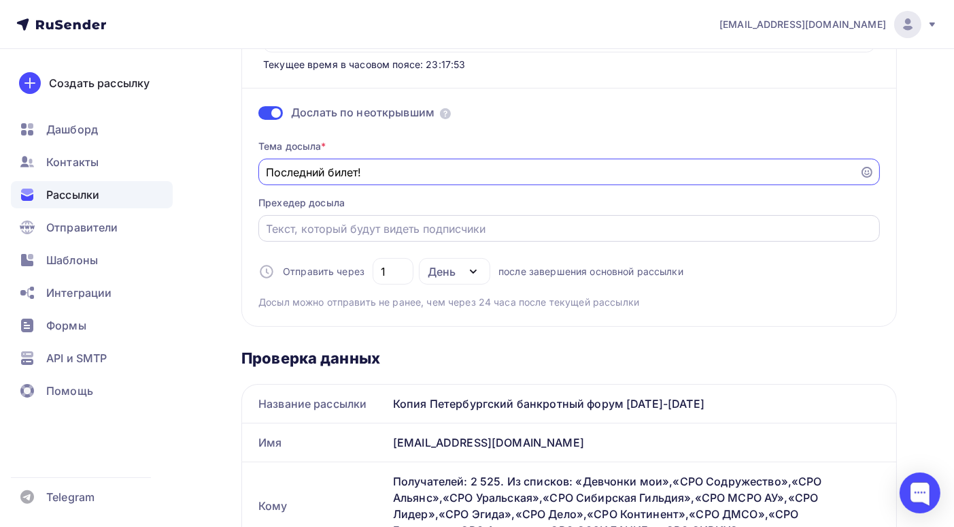
scroll to position [204, 0]
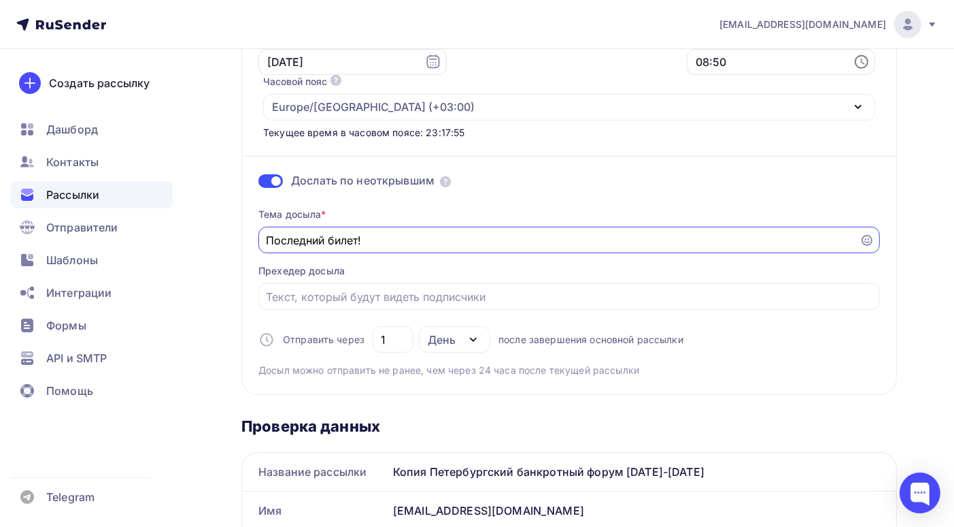
click at [470, 331] on icon "button" at bounding box center [473, 339] width 16 height 16
type input "Последний билет!"
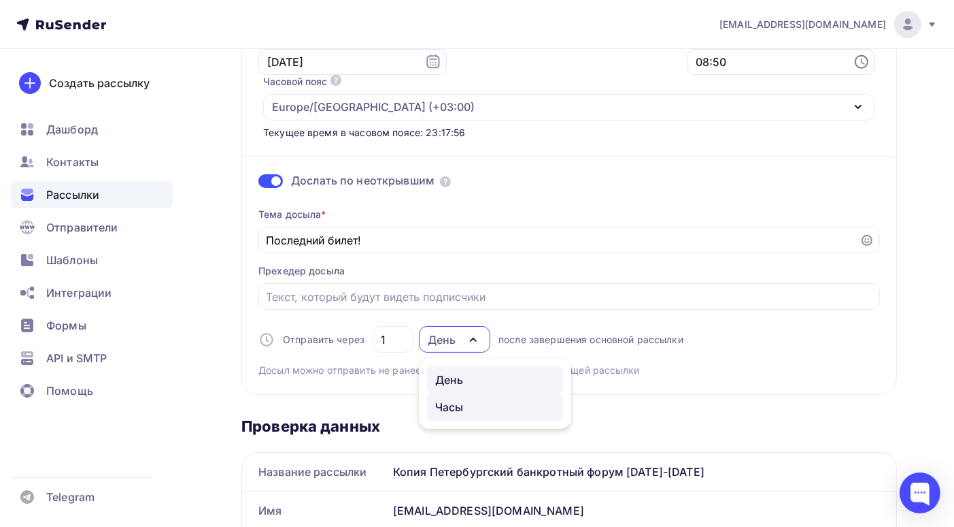
click at [463, 399] on div "Часы" at bounding box center [495, 407] width 120 height 16
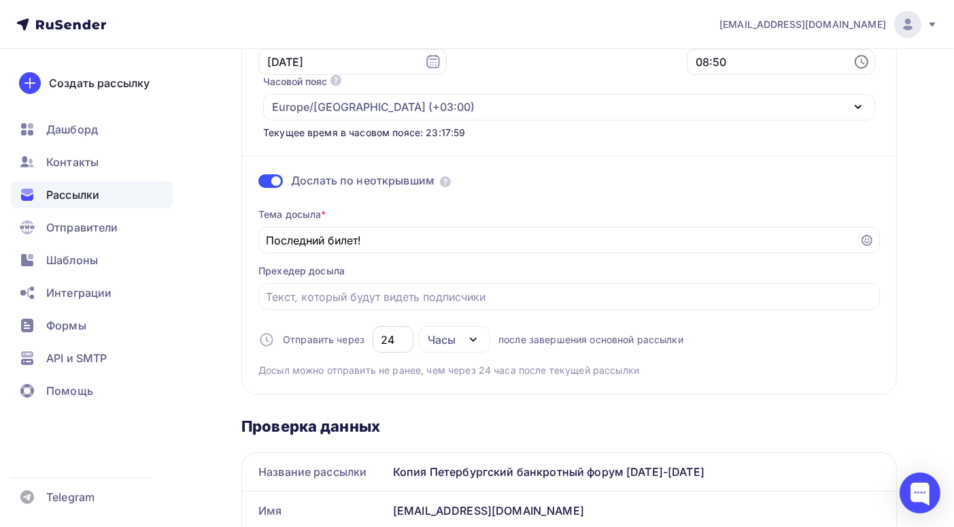
click at [401, 331] on input "24" at bounding box center [393, 339] width 25 height 16
click at [477, 331] on icon "button" at bounding box center [473, 339] width 16 height 16
drag, startPoint x: 401, startPoint y: 295, endPoint x: 372, endPoint y: 295, distance: 29.3
click at [373, 326] on div "24" at bounding box center [393, 339] width 41 height 27
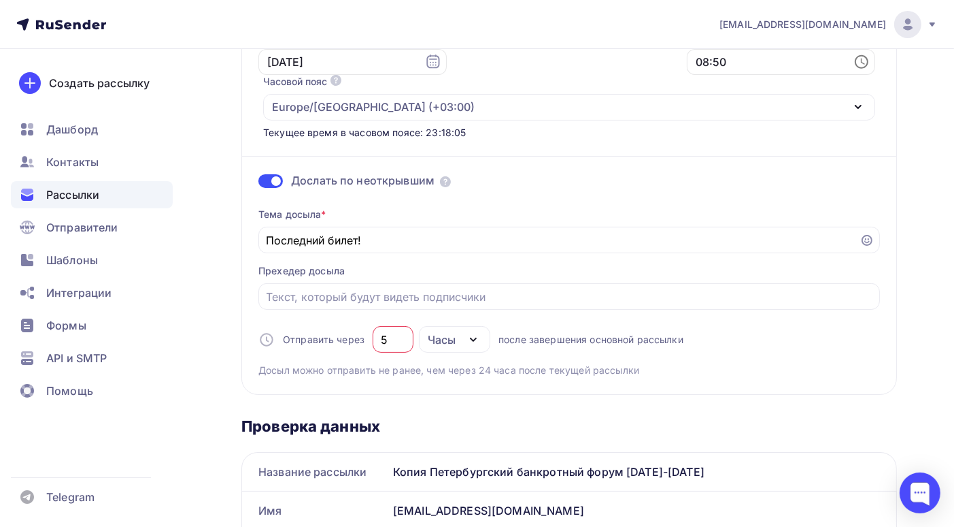
click at [490, 363] on span "Досыл можно отправить не ранее, чем через 24 часа после текущей рассылки" at bounding box center [448, 370] width 381 height 14
drag, startPoint x: 393, startPoint y: 293, endPoint x: 365, endPoint y: 293, distance: 27.2
click at [365, 326] on div "Отправить через 5 Часы День Часы после завершения основной рассылки" at bounding box center [470, 339] width 425 height 27
click at [476, 331] on icon "button" at bounding box center [473, 339] width 16 height 16
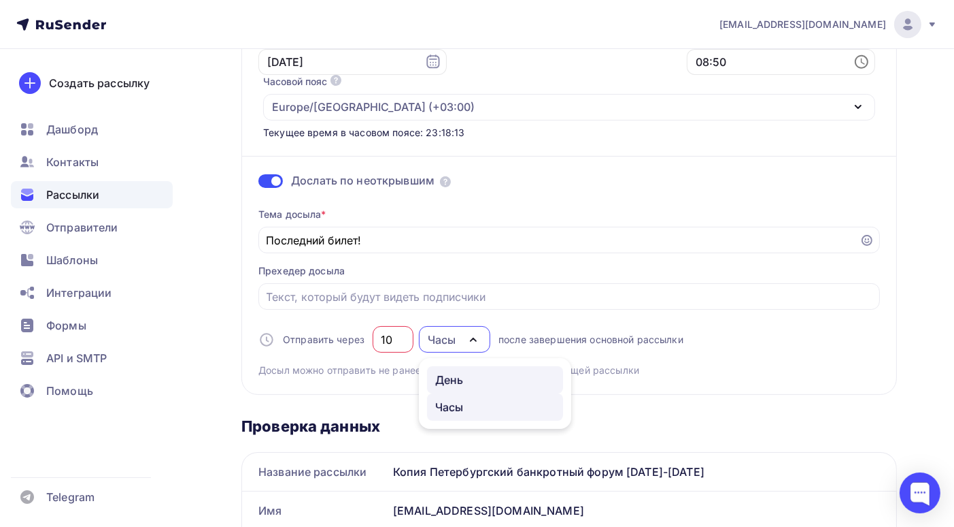
click at [457, 371] on div "День" at bounding box center [449, 379] width 29 height 16
type input "1"
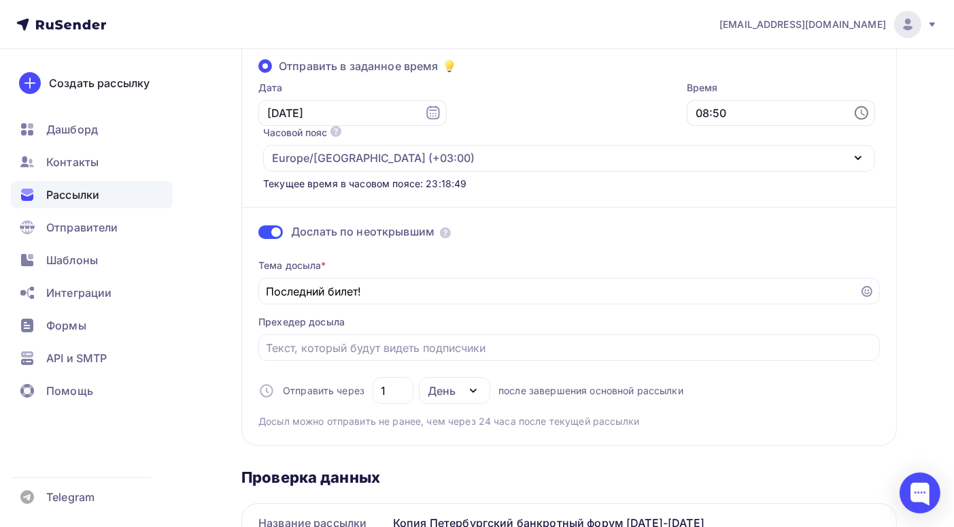
scroll to position [17, 0]
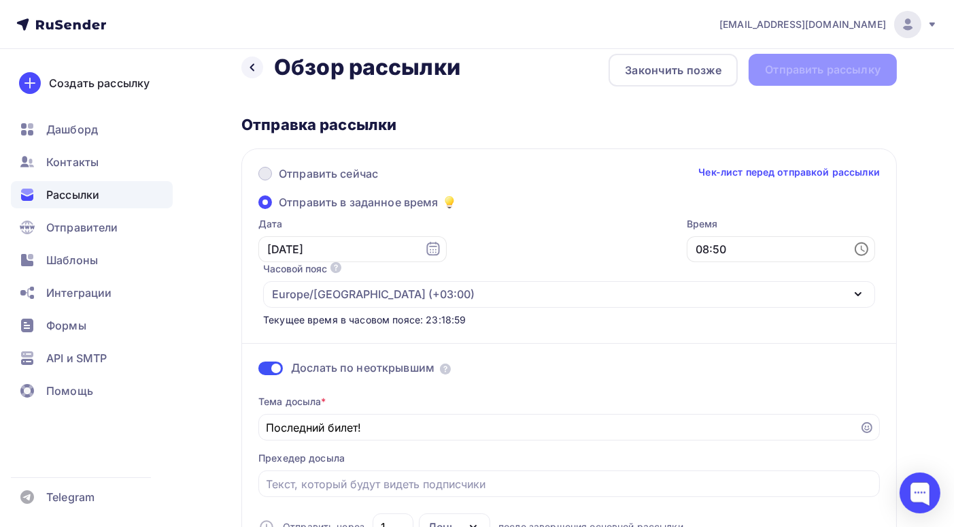
click at [266, 173] on span at bounding box center [265, 174] width 14 height 14
click at [279, 182] on input "Отправить сейчас" at bounding box center [279, 182] width 0 height 0
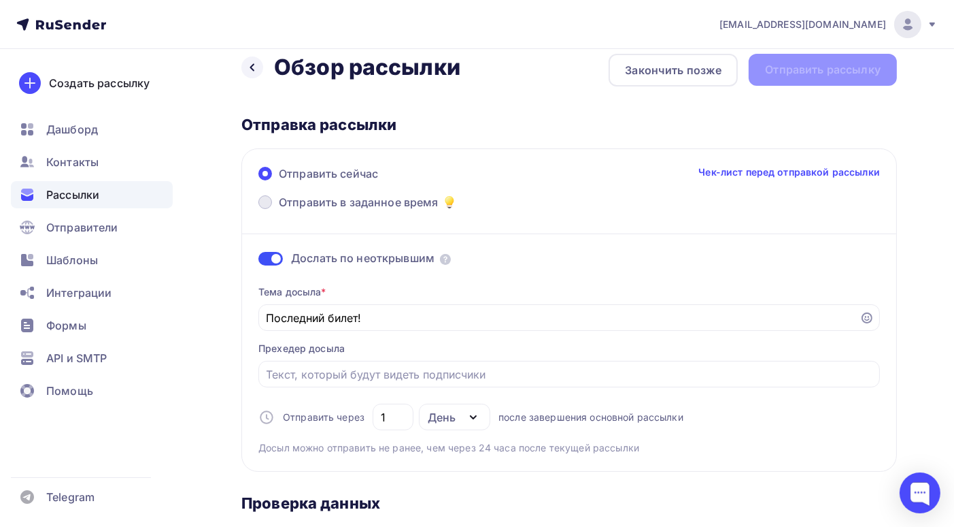
click at [266, 198] on span at bounding box center [265, 202] width 14 height 14
click at [279, 210] on input "Отправить в заданное время" at bounding box center [279, 210] width 0 height 0
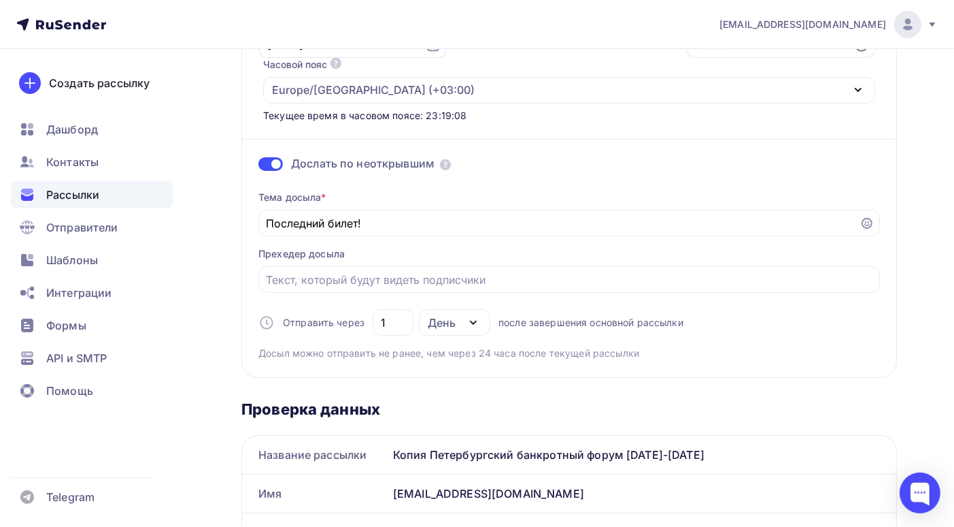
scroll to position [0, 0]
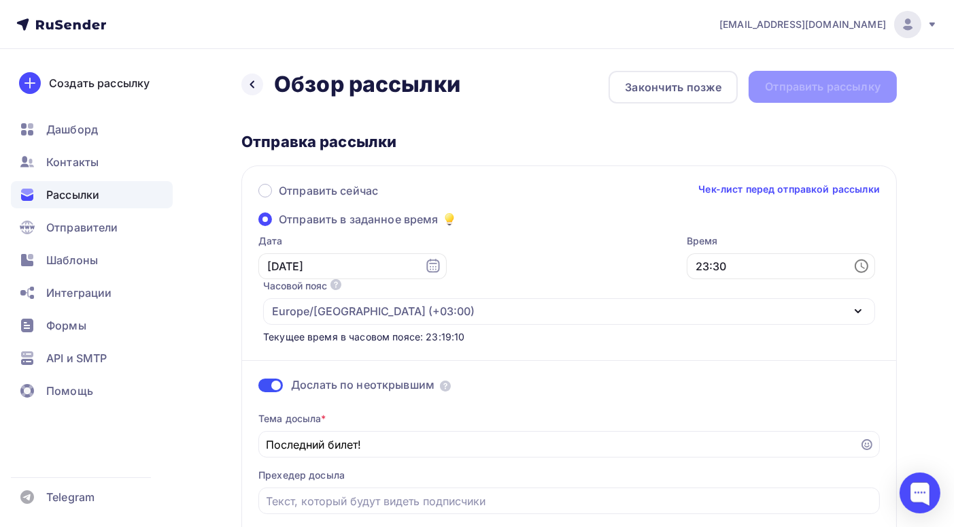
click at [814, 88] on div "Назад Обзор рассылки Обзор рассылки Закончить позже Отправить рассылку" at bounding box center [569, 87] width 656 height 33
click at [678, 95] on div "Закончить позже" at bounding box center [673, 87] width 129 height 33
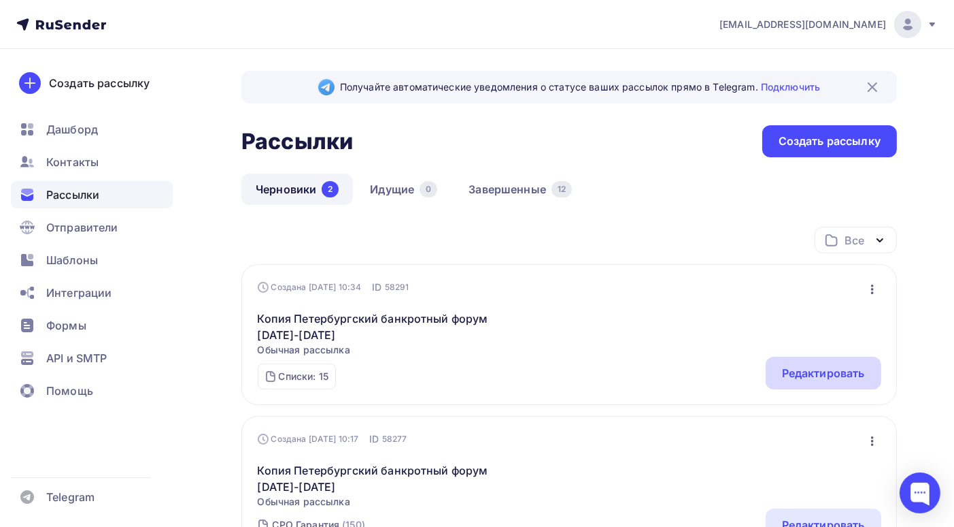
click at [818, 377] on div "Редактировать" at bounding box center [823, 373] width 83 height 16
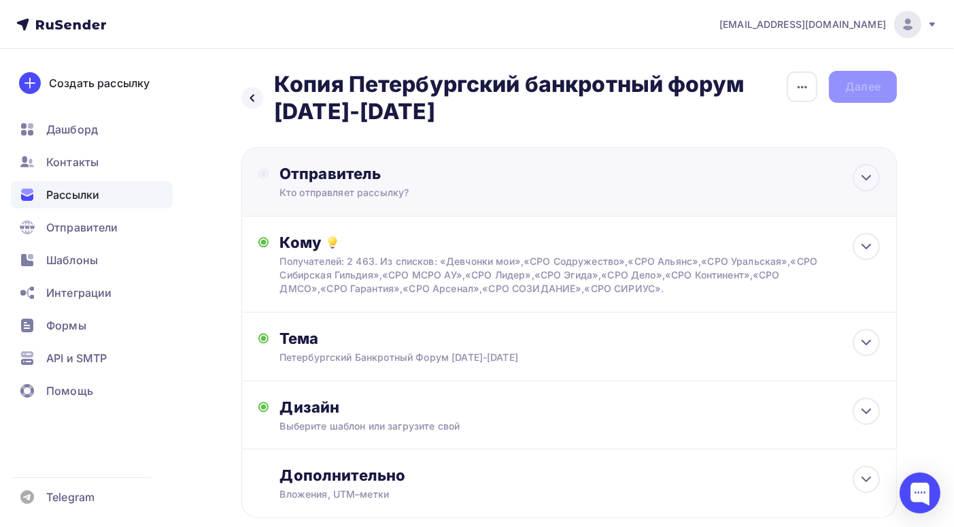
click at [622, 184] on div "Отправитель Кто отправляет рассылку? Email * Выберите отправителя [EMAIL_ADDRES…" at bounding box center [569, 181] width 656 height 69
type input "[EMAIL_ADDRESS][DOMAIN_NAME]"
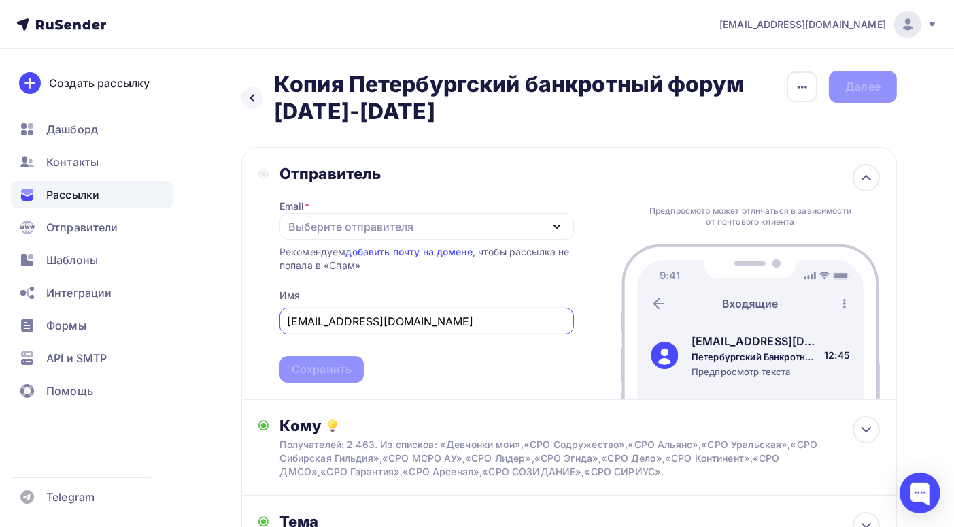
click at [501, 227] on div "Выберите отправителя" at bounding box center [427, 226] width 295 height 27
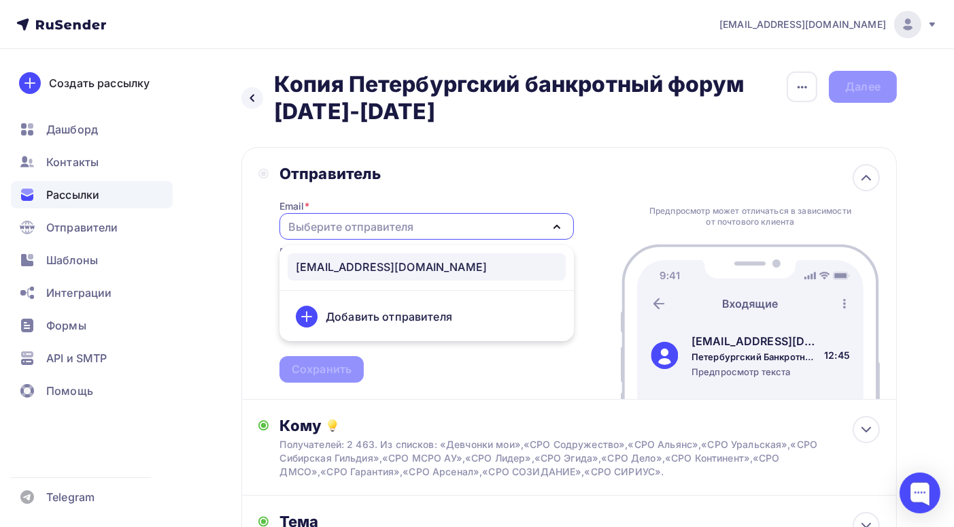
click at [380, 271] on div "[EMAIL_ADDRESS][DOMAIN_NAME]" at bounding box center [391, 266] width 191 height 16
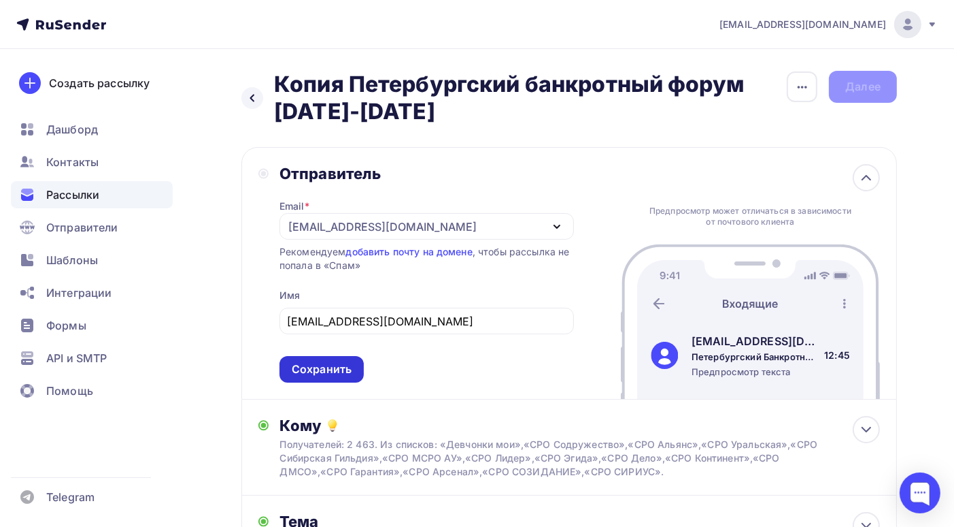
click at [312, 369] on div "Сохранить" at bounding box center [322, 369] width 60 height 16
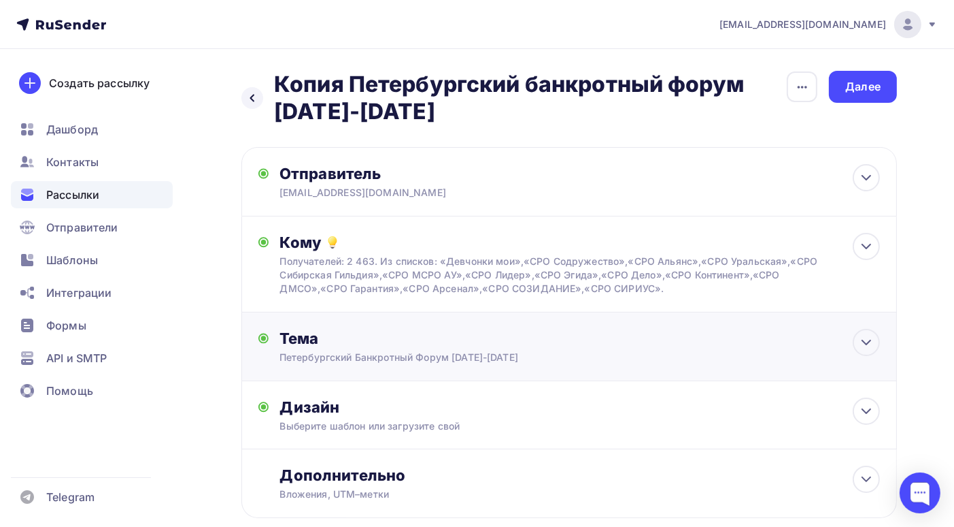
scroll to position [68, 0]
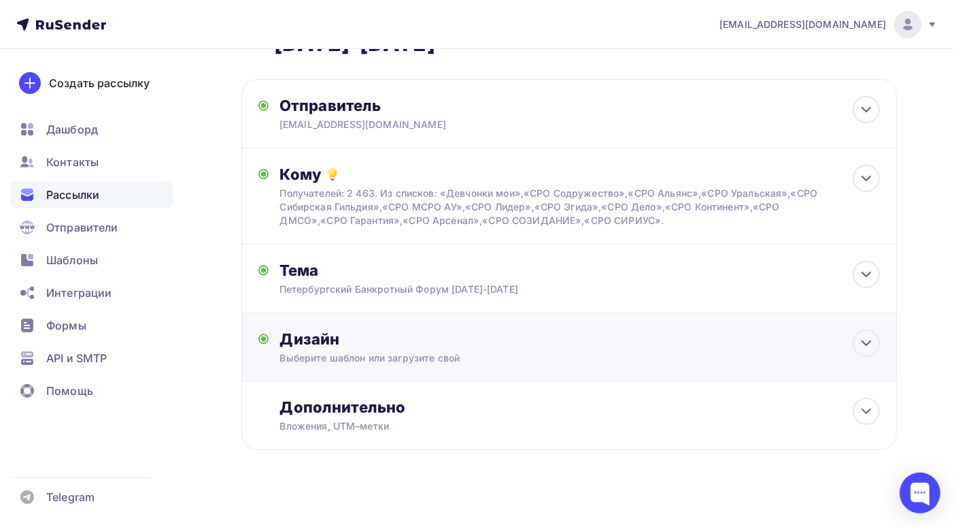
click at [611, 346] on div "Дизайн" at bounding box center [580, 338] width 601 height 19
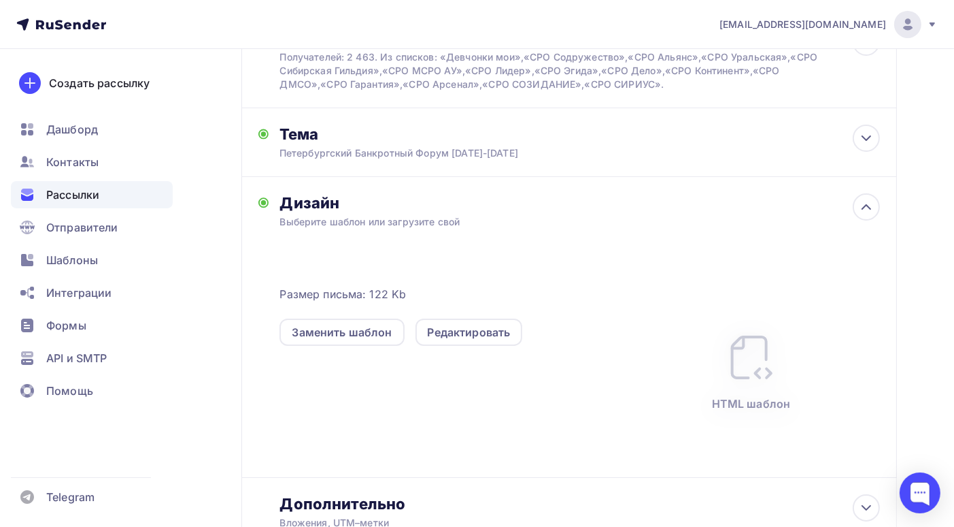
scroll to position [326, 0]
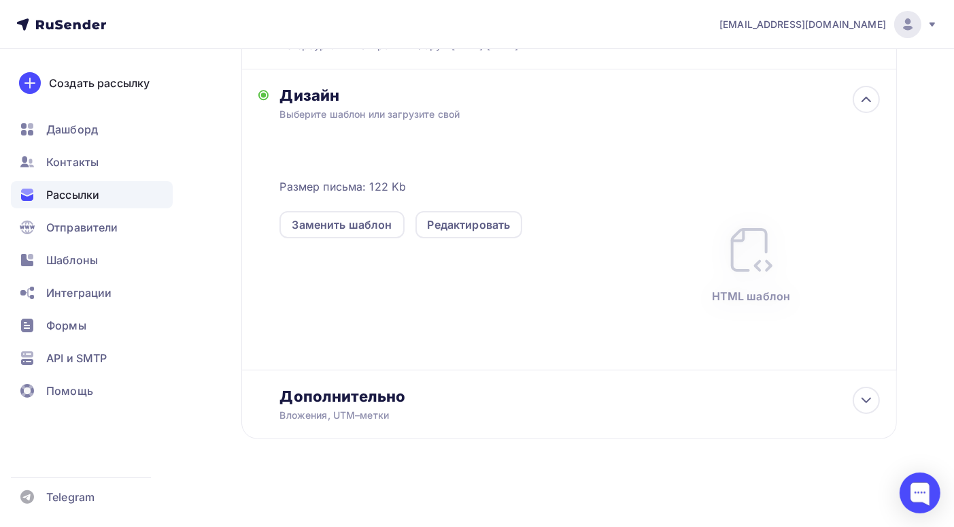
click at [621, 484] on div "Назад Копия Петербургский банкротный форум [DATE]-[DATE] Копия Петербургский ба…" at bounding box center [477, 131] width 954 height 789
click at [866, 397] on icon at bounding box center [866, 400] width 16 height 16
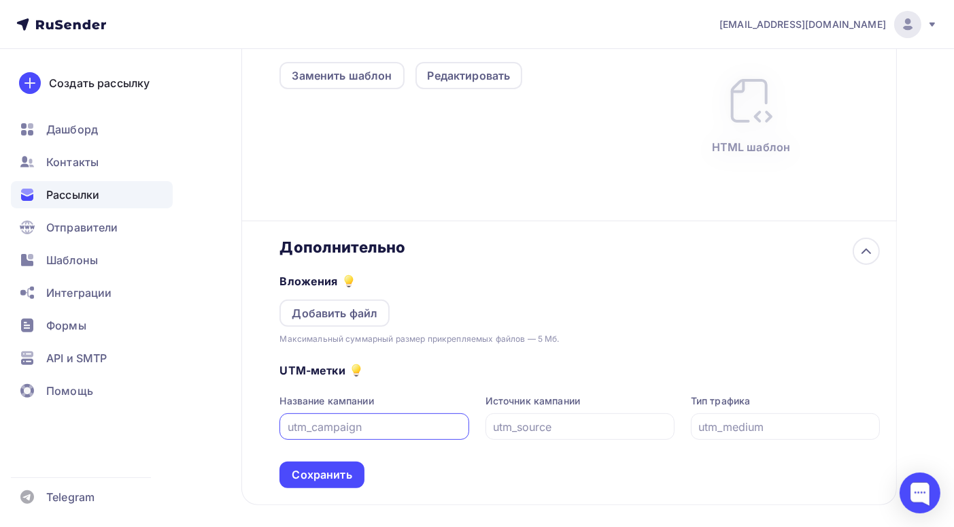
scroll to position [541, 0]
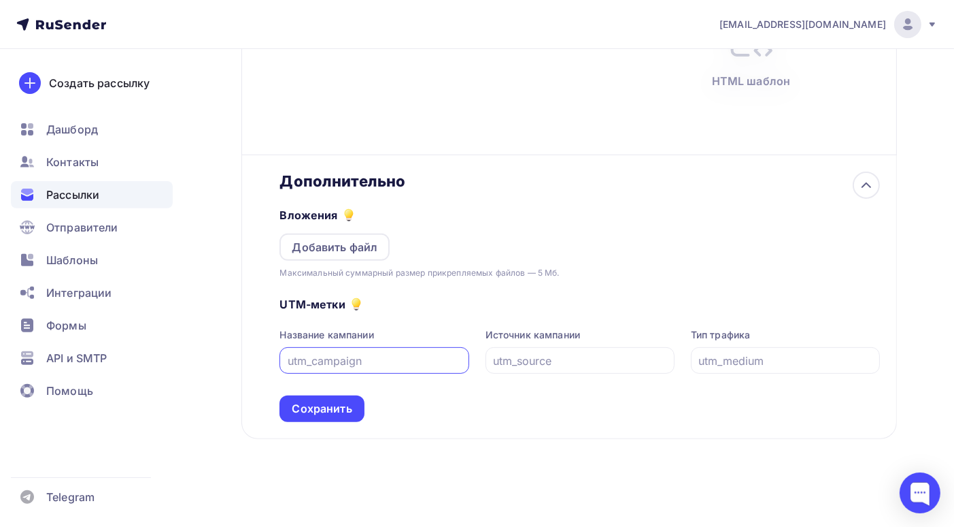
click at [824, 482] on div "Назад Копия Петербургский банкротный форум [DATE]-[DATE] Копия Петербургский ба…" at bounding box center [477, 24] width 954 height 1004
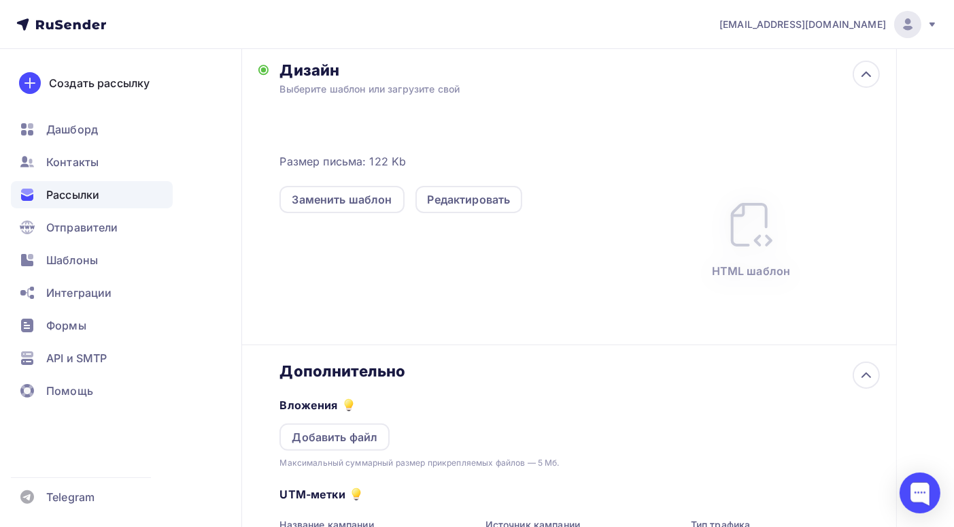
scroll to position [269, 0]
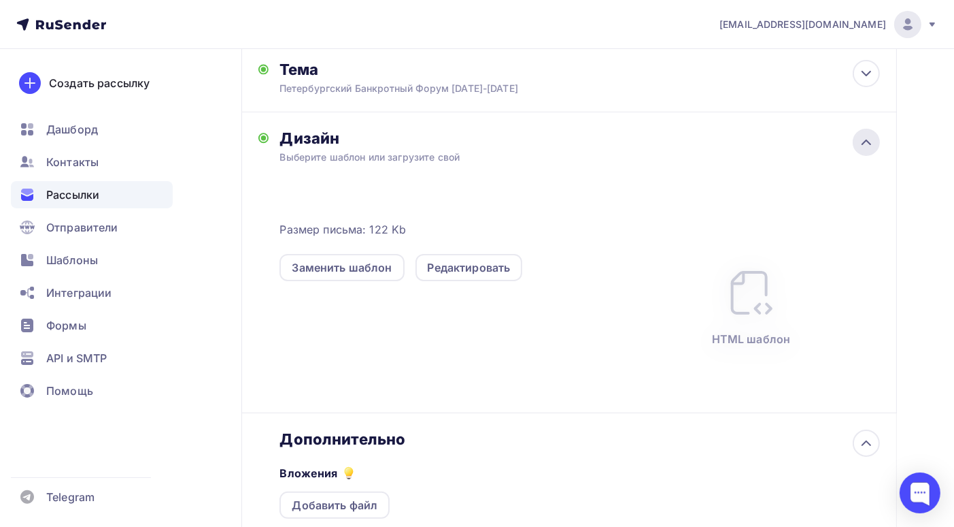
click at [869, 144] on icon at bounding box center [867, 142] width 8 height 4
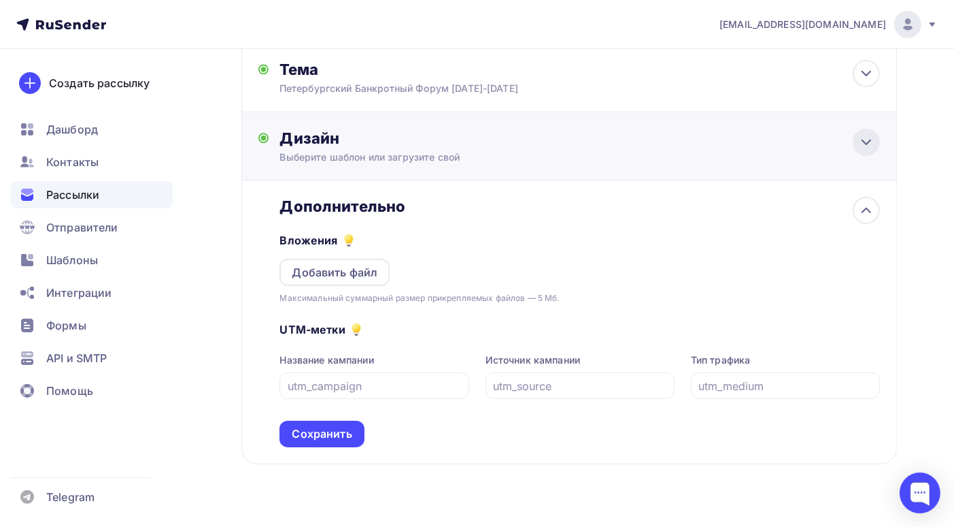
scroll to position [0, 0]
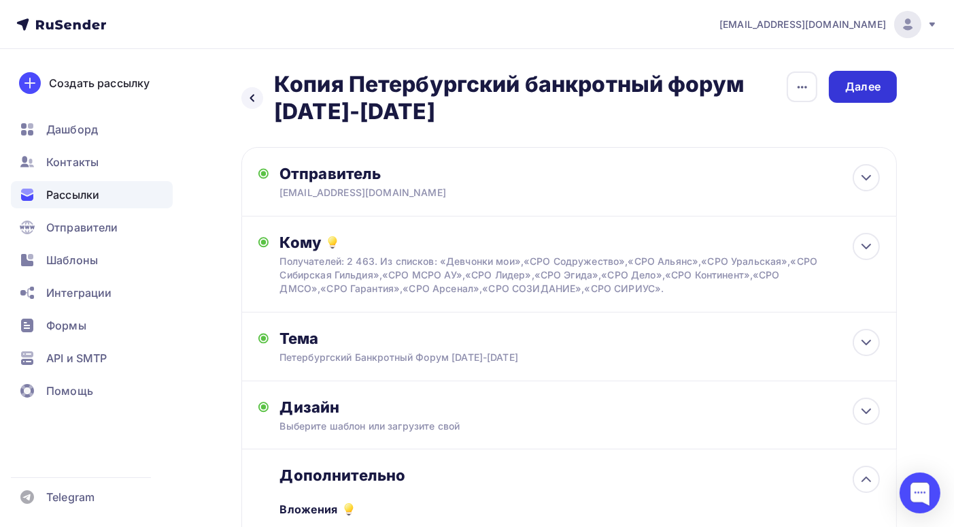
click at [862, 91] on div "Далее" at bounding box center [863, 87] width 35 height 16
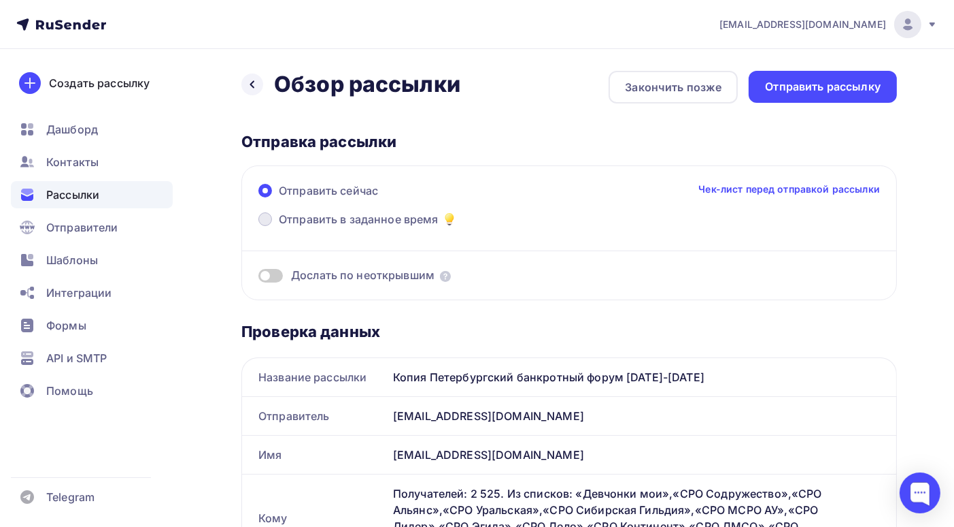
click at [263, 221] on span at bounding box center [265, 219] width 14 height 14
click at [279, 227] on input "Отправить в заданное время" at bounding box center [279, 227] width 0 height 0
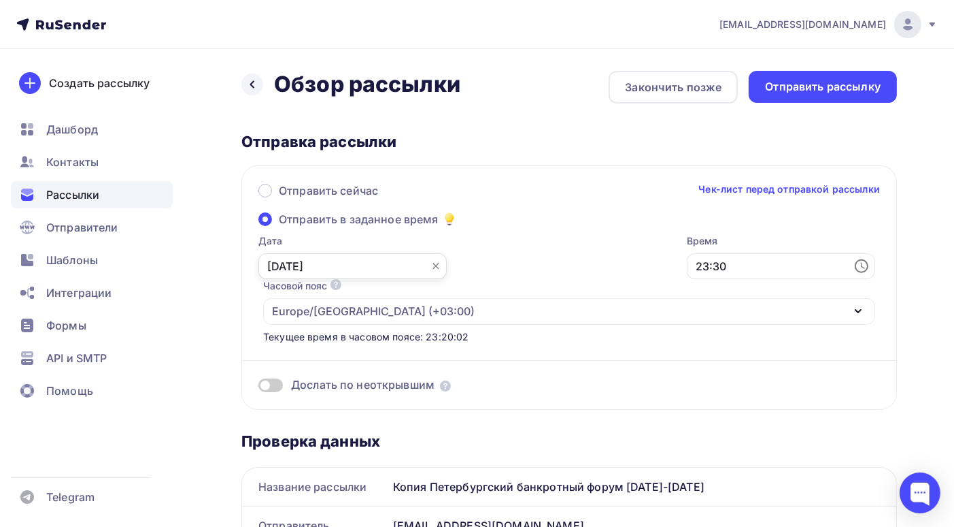
click at [348, 268] on input "[DATE]" at bounding box center [352, 266] width 188 height 26
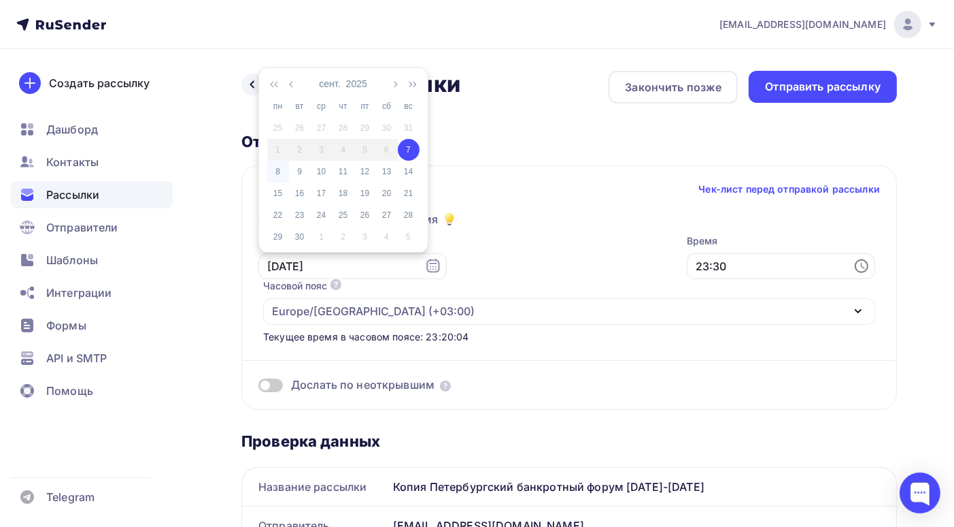
click at [278, 174] on div "8" at bounding box center [278, 171] width 22 height 12
type input "[DATE]"
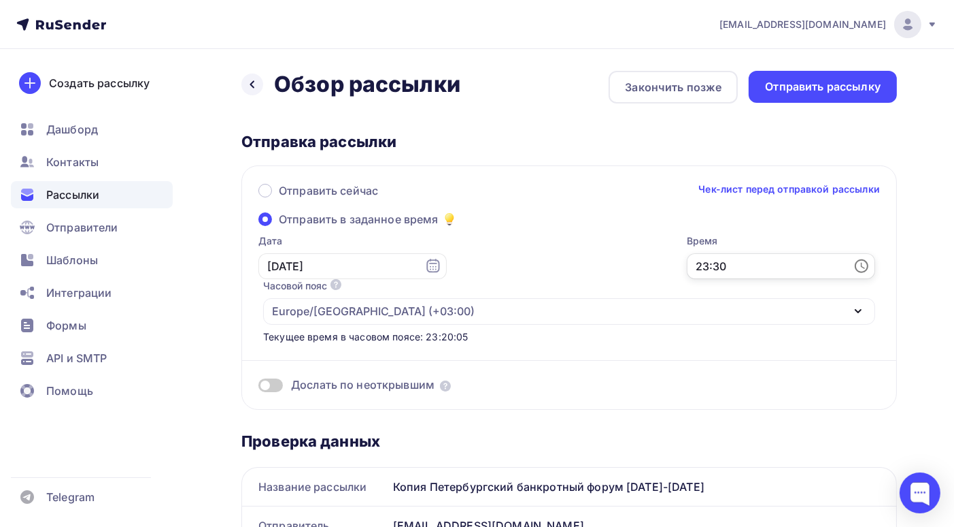
click at [687, 269] on input "23:30" at bounding box center [781, 266] width 188 height 26
click at [561, 138] on li "50" at bounding box center [567, 138] width 70 height 22
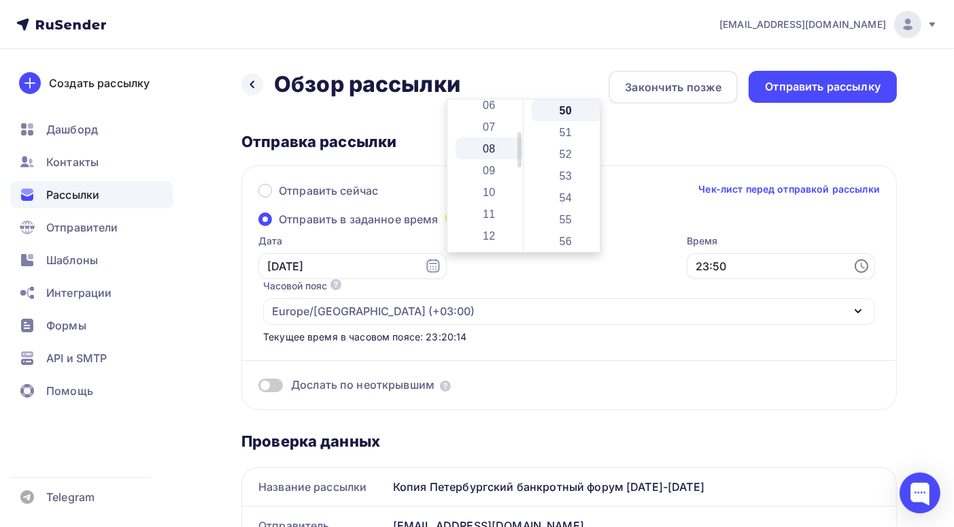
click at [490, 146] on li "08" at bounding box center [491, 148] width 70 height 22
type input "08:50"
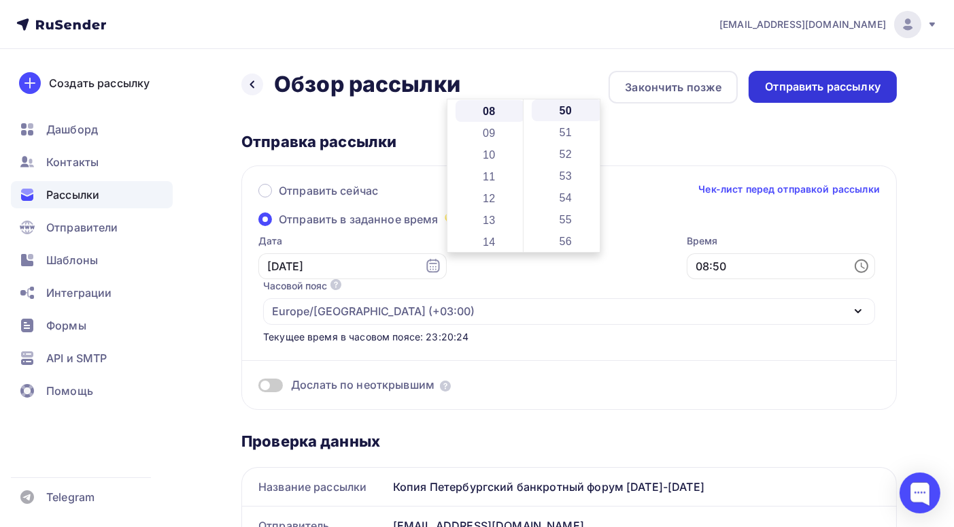
click at [828, 88] on div "Отправить рассылку" at bounding box center [823, 87] width 116 height 16
